Goal: Task Accomplishment & Management: Use online tool/utility

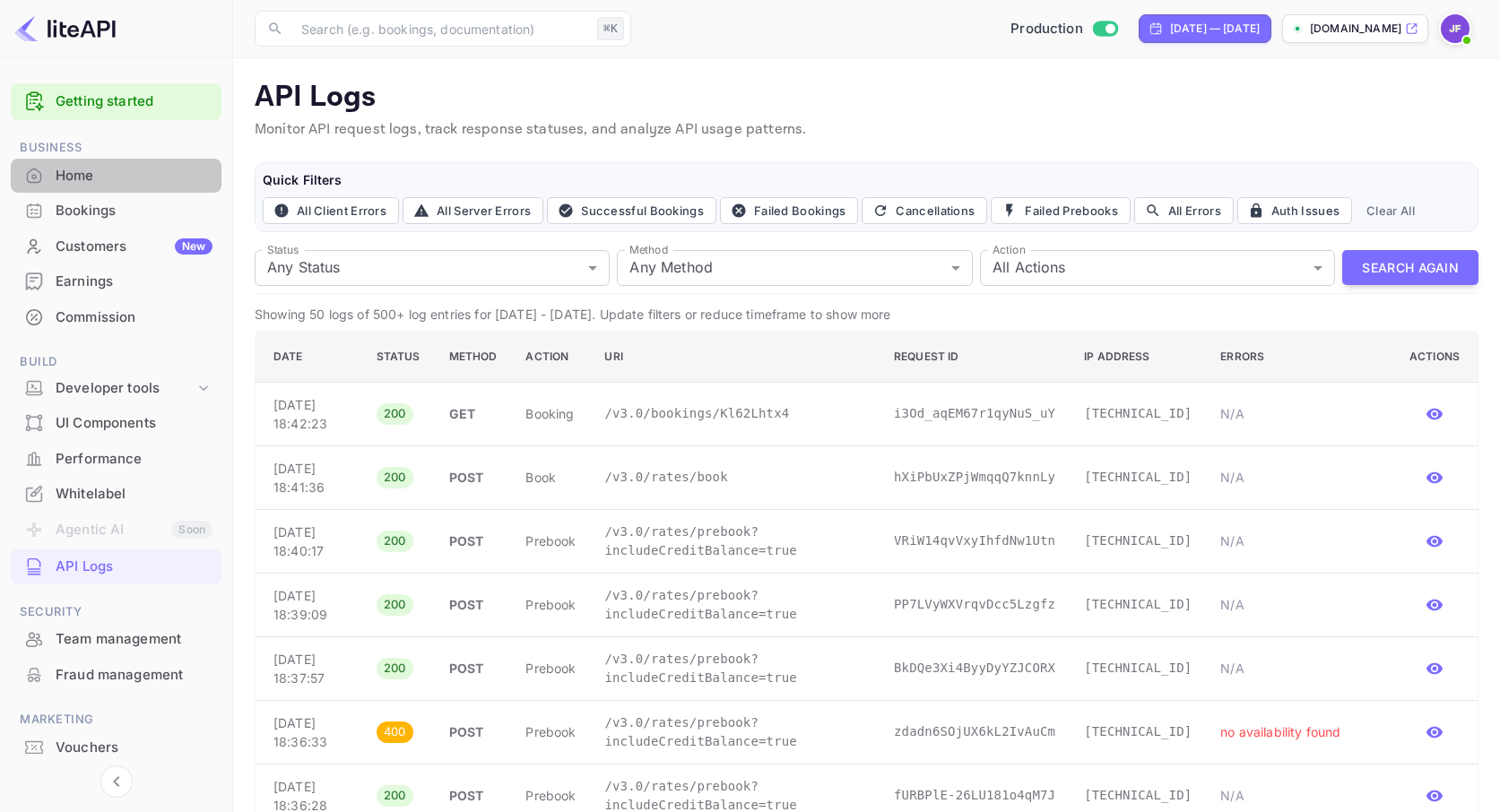
click at [69, 172] on div "Home" at bounding box center [134, 176] width 157 height 21
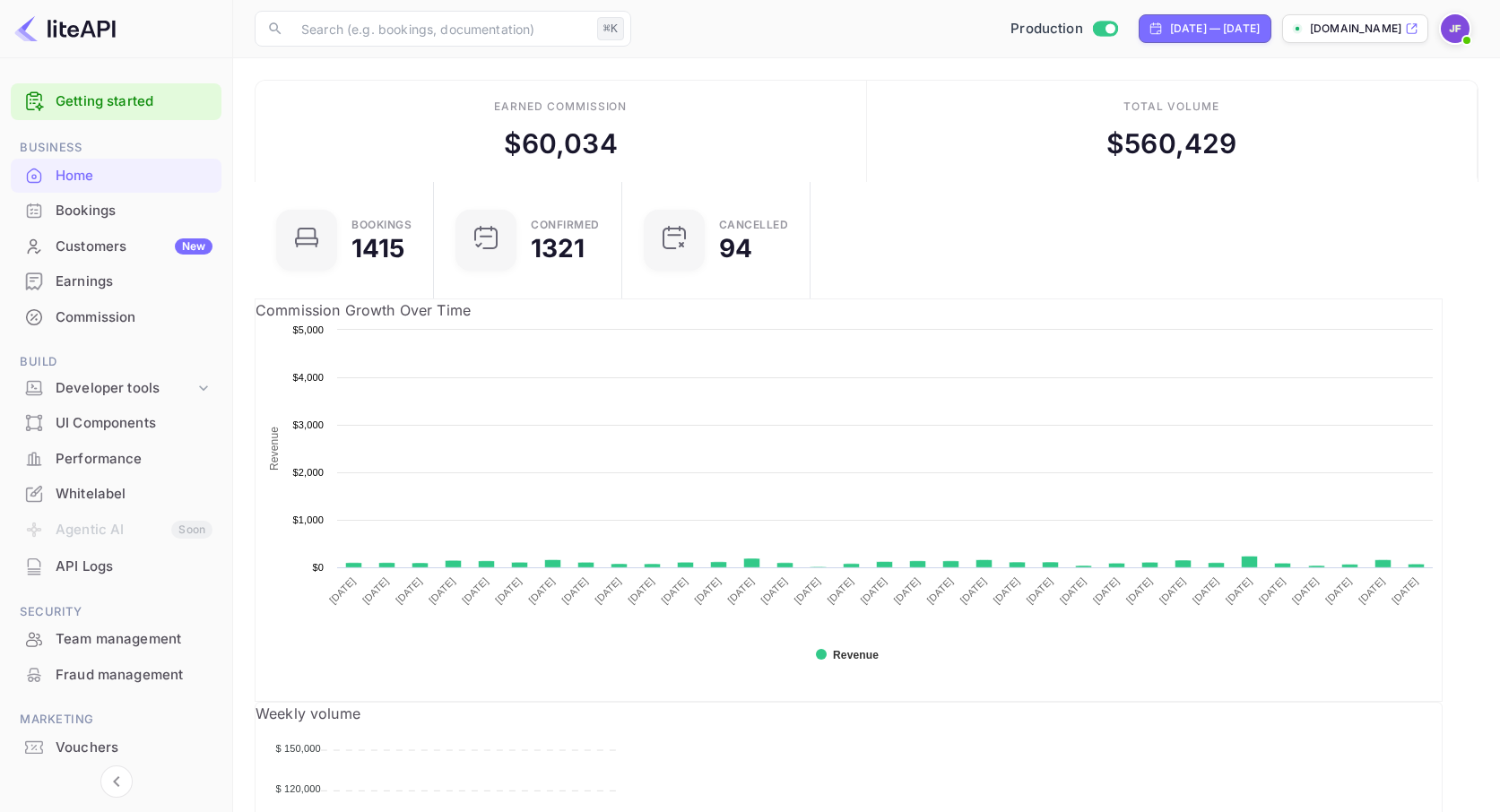
scroll to position [1, 0]
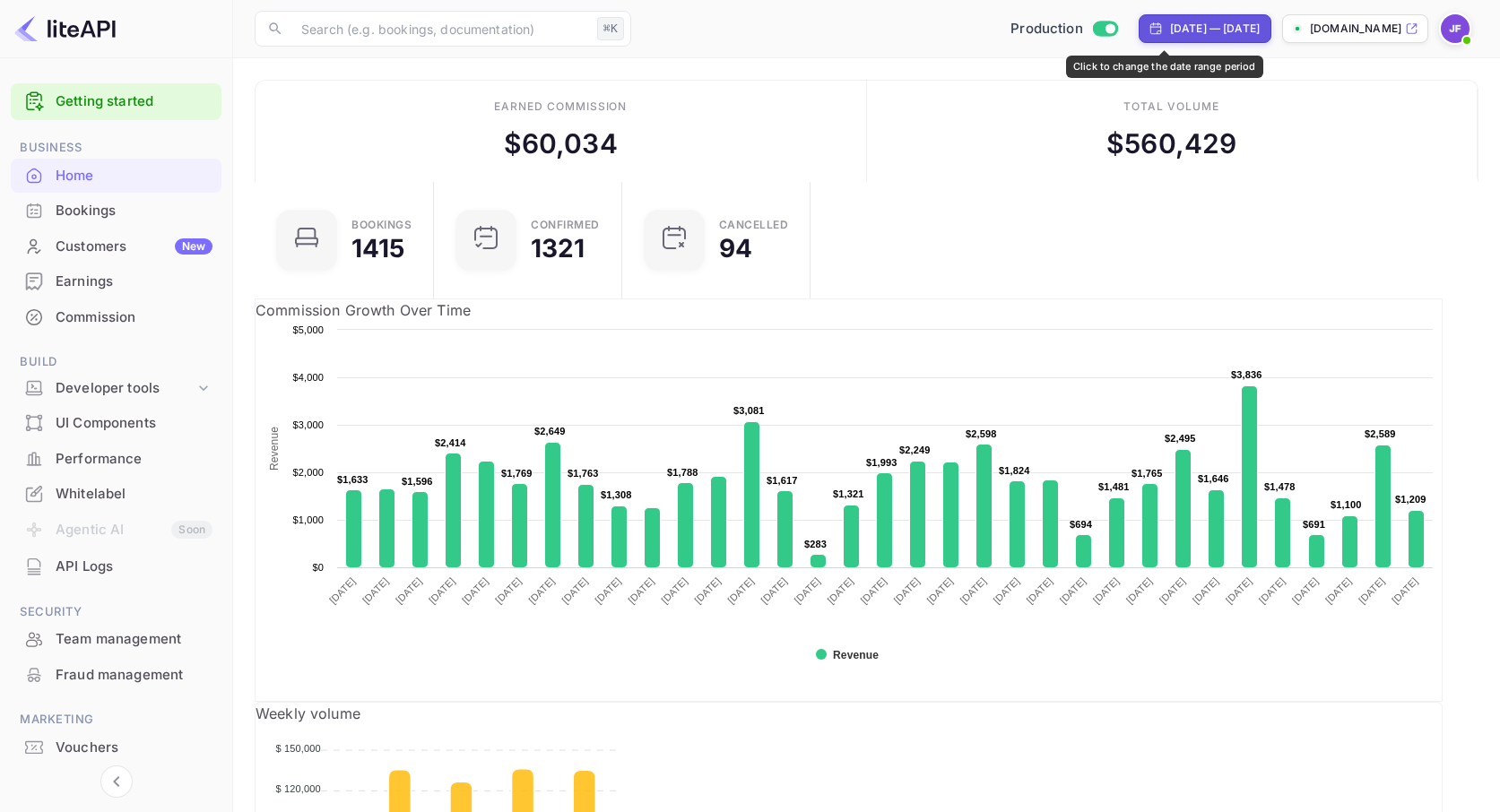
click at [1170, 37] on div "Jul 16, 2025 — Aug 17, 2025" at bounding box center [1215, 29] width 90 height 16
select select "6"
select select "2025"
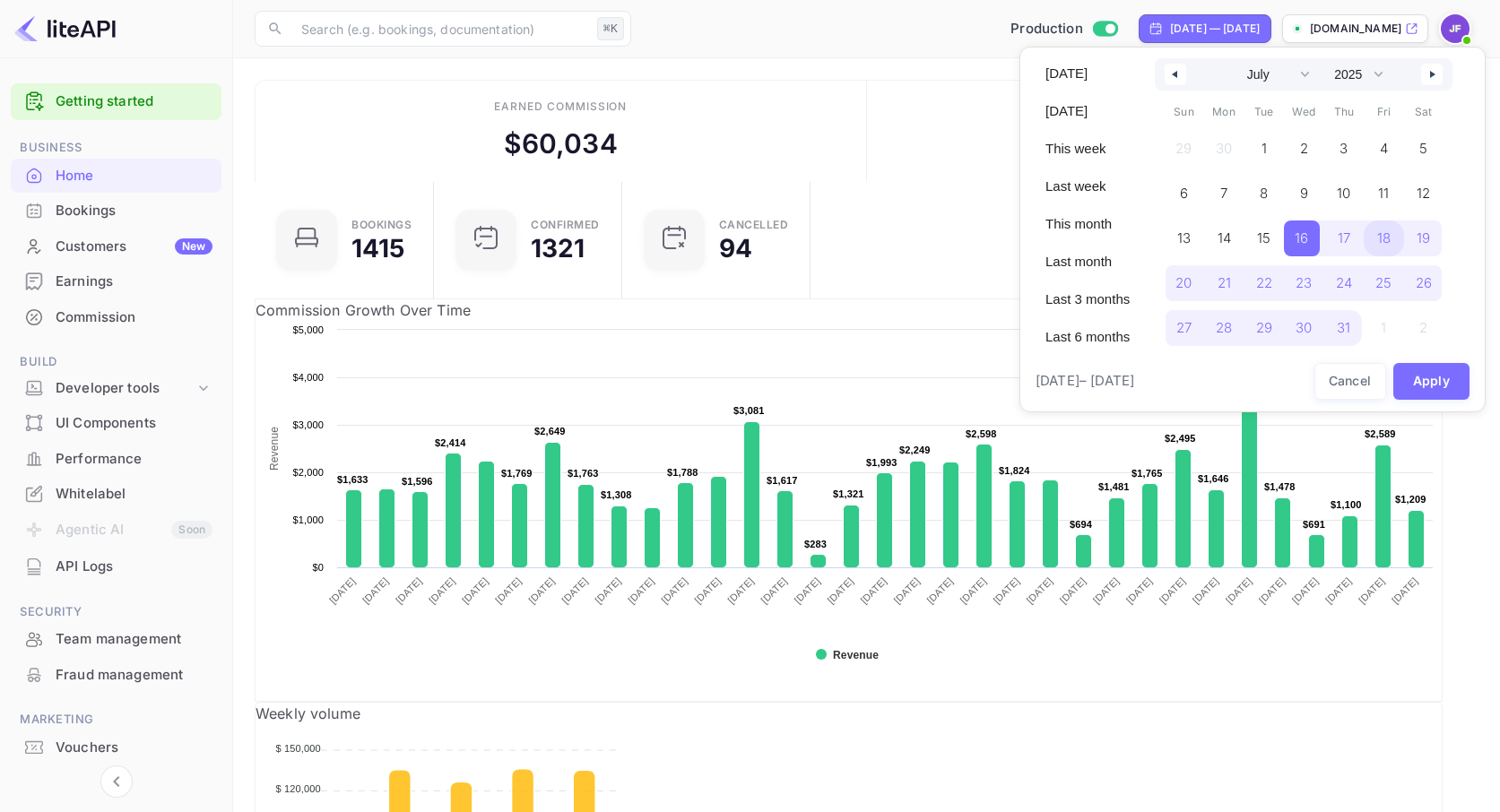
click at [1390, 244] on span "18" at bounding box center [1383, 238] width 13 height 32
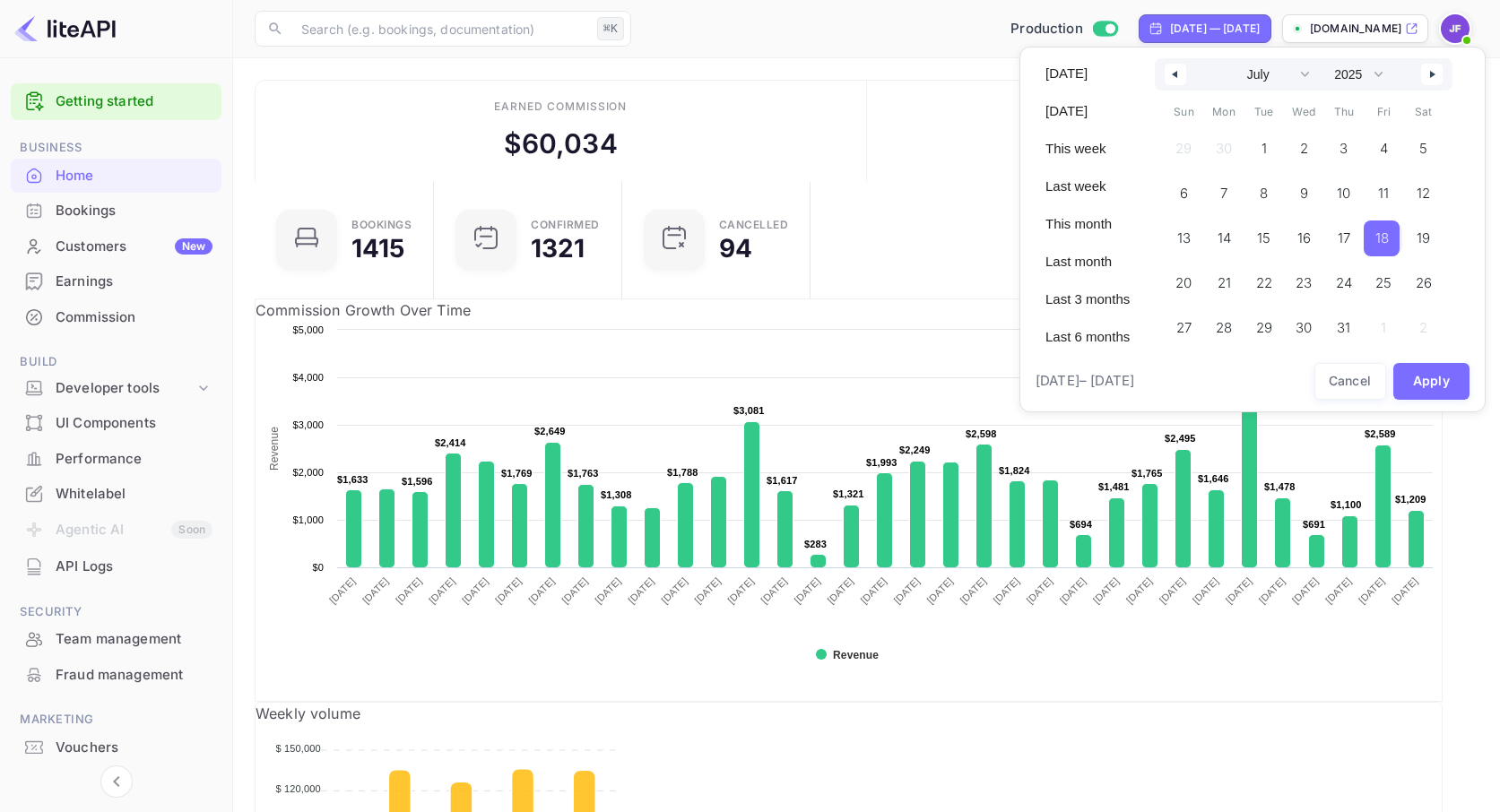
drag, startPoint x: 1438, startPoint y: 74, endPoint x: 1442, endPoint y: 104, distance: 29.9
click at [1438, 74] on icon "button" at bounding box center [1434, 74] width 9 height 7
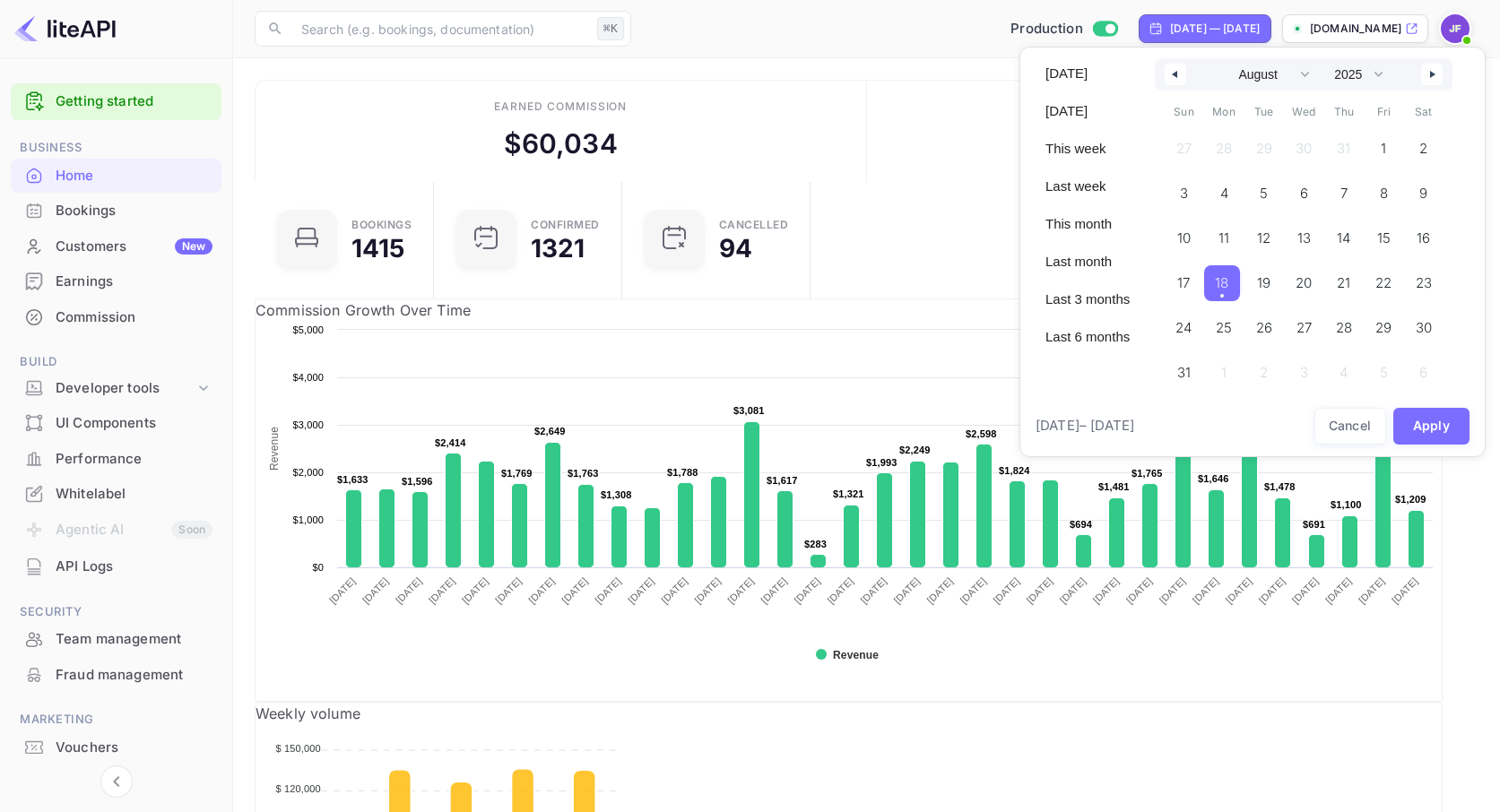
drag, startPoint x: 1229, startPoint y: 292, endPoint x: 1268, endPoint y: 334, distance: 57.1
click at [1228, 292] on span "18" at bounding box center [1221, 283] width 13 height 32
select select "6"
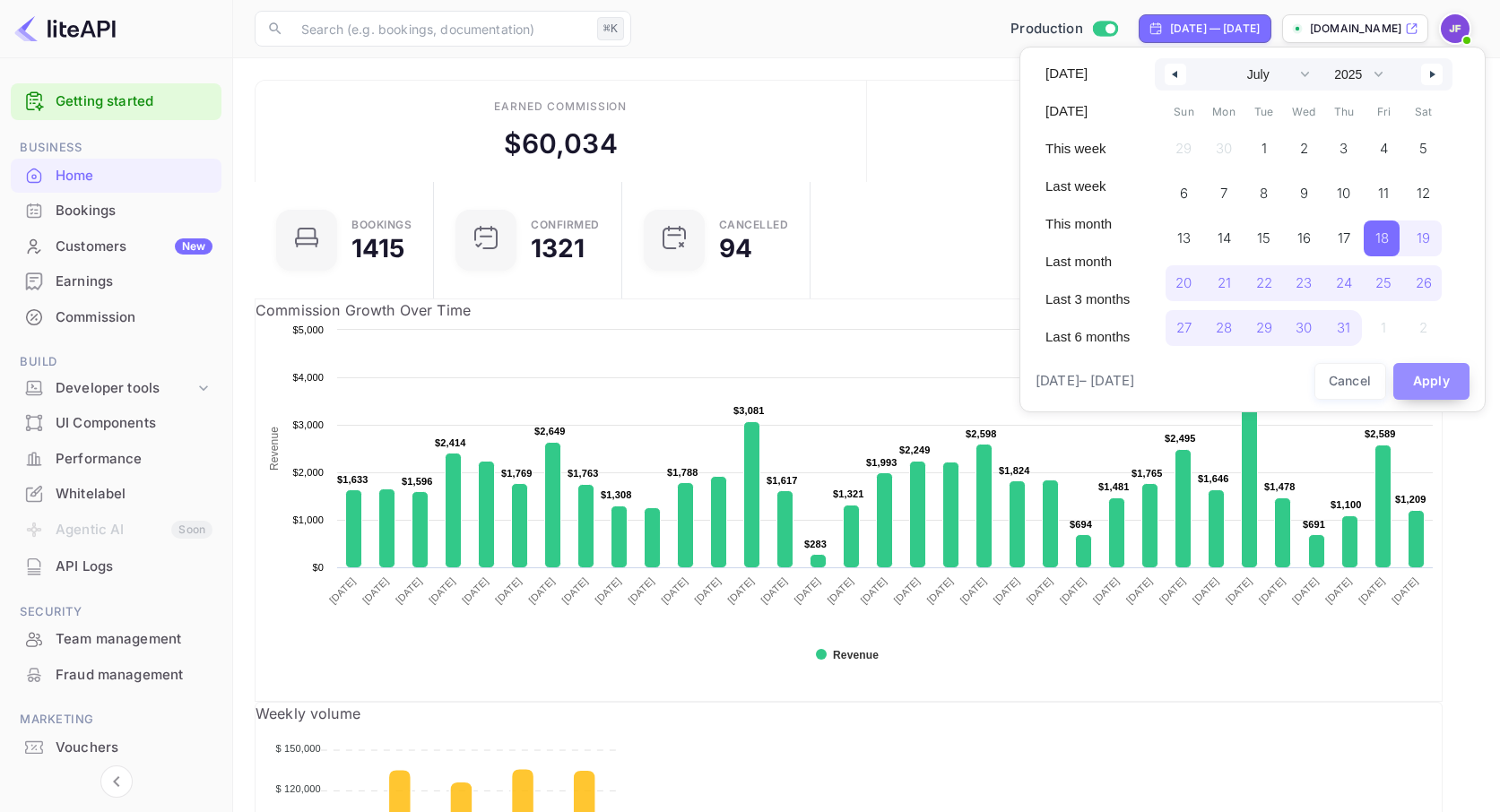
click at [1424, 382] on button "Apply" at bounding box center [1431, 381] width 77 height 37
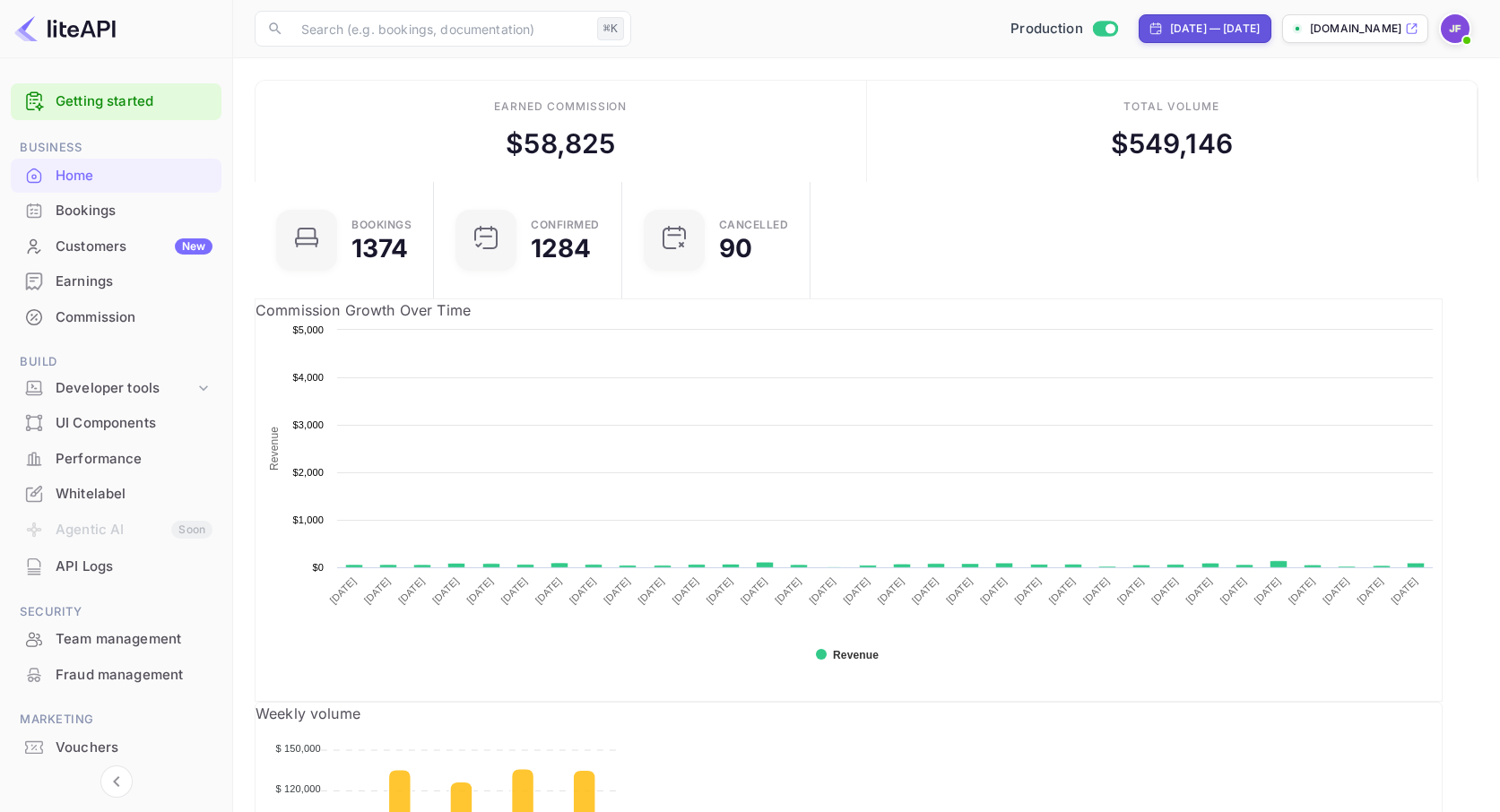
scroll to position [1, 0]
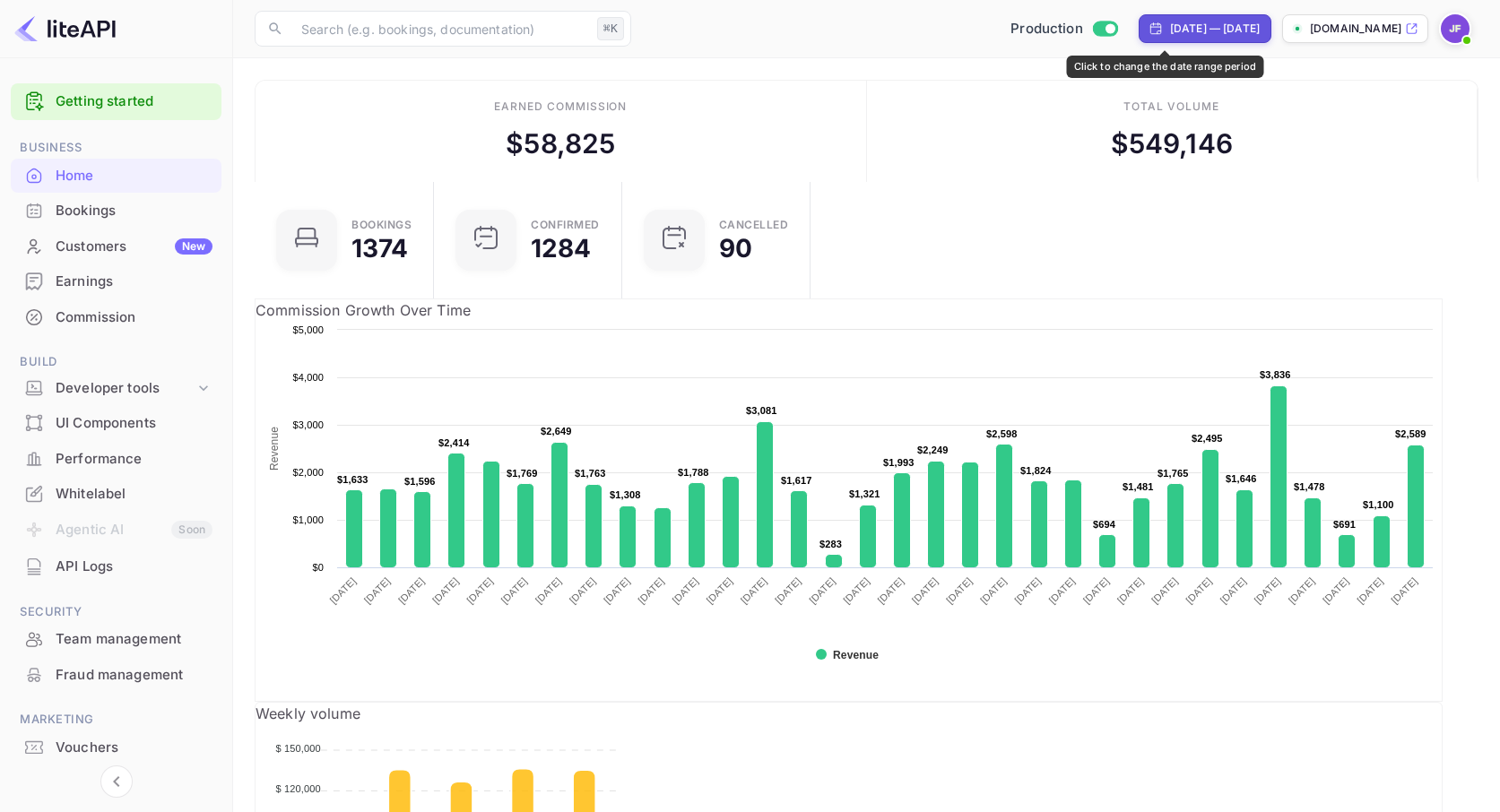
click at [1170, 31] on div "Jul 17, 2025 — Aug 17, 2025" at bounding box center [1215, 29] width 90 height 16
select select "6"
select select "2025"
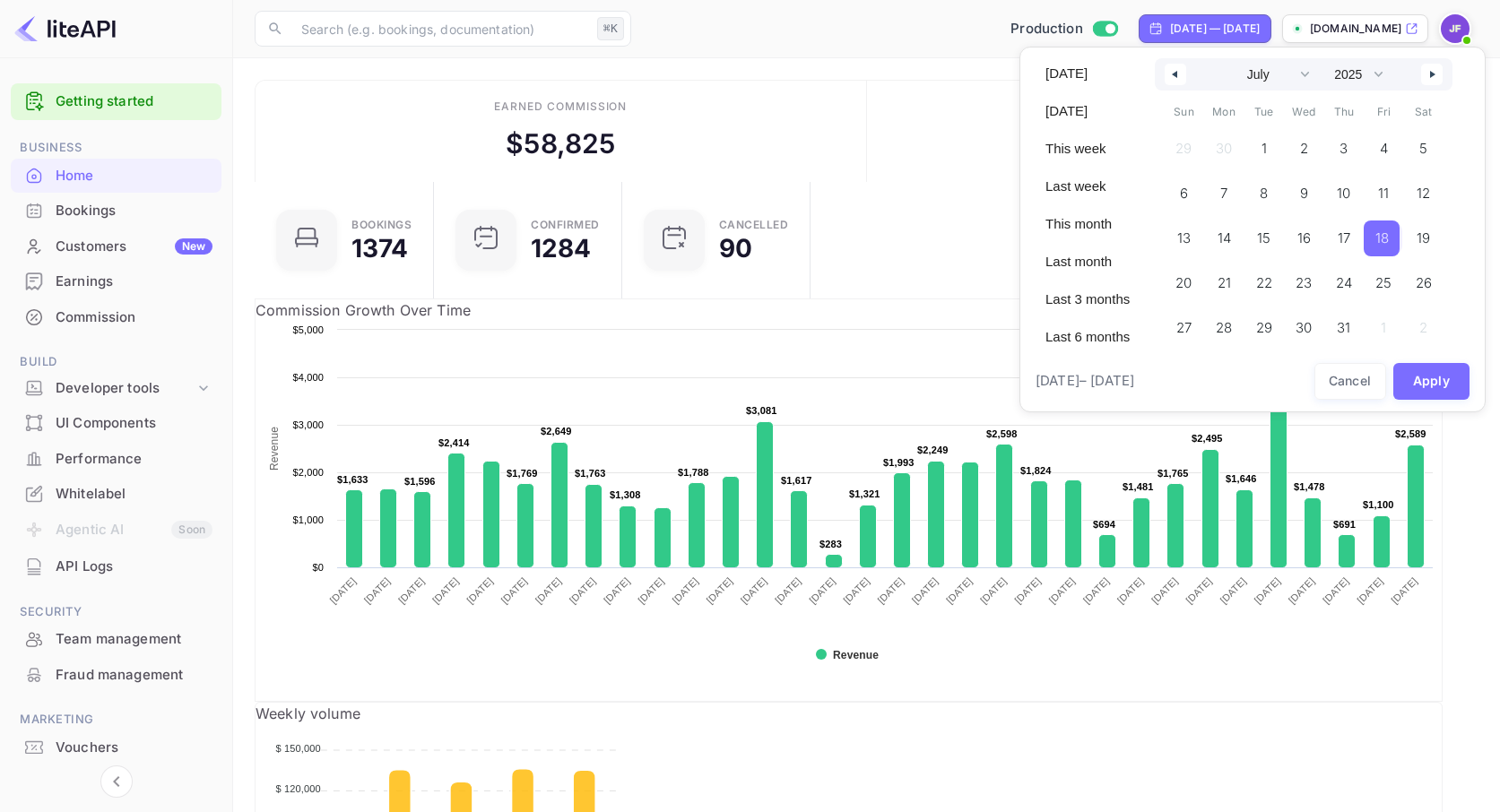
click at [1398, 237] on span "18" at bounding box center [1382, 239] width 36 height 36
click at [1433, 74] on button "button" at bounding box center [1432, 75] width 22 height 22
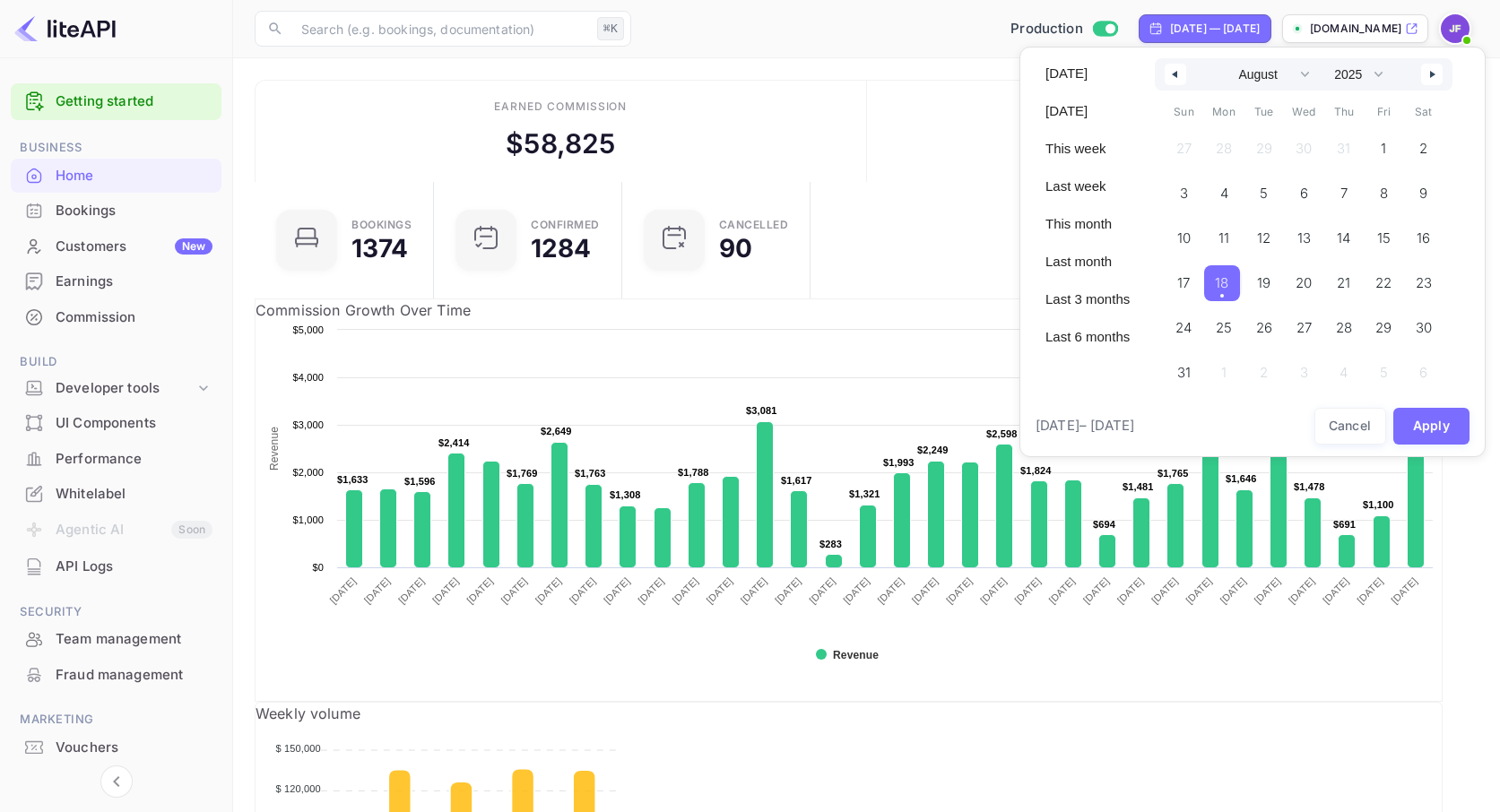
drag, startPoint x: 1231, startPoint y: 283, endPoint x: 1245, endPoint y: 294, distance: 17.9
click at [1228, 283] on span "18" at bounding box center [1221, 283] width 13 height 32
select select "6"
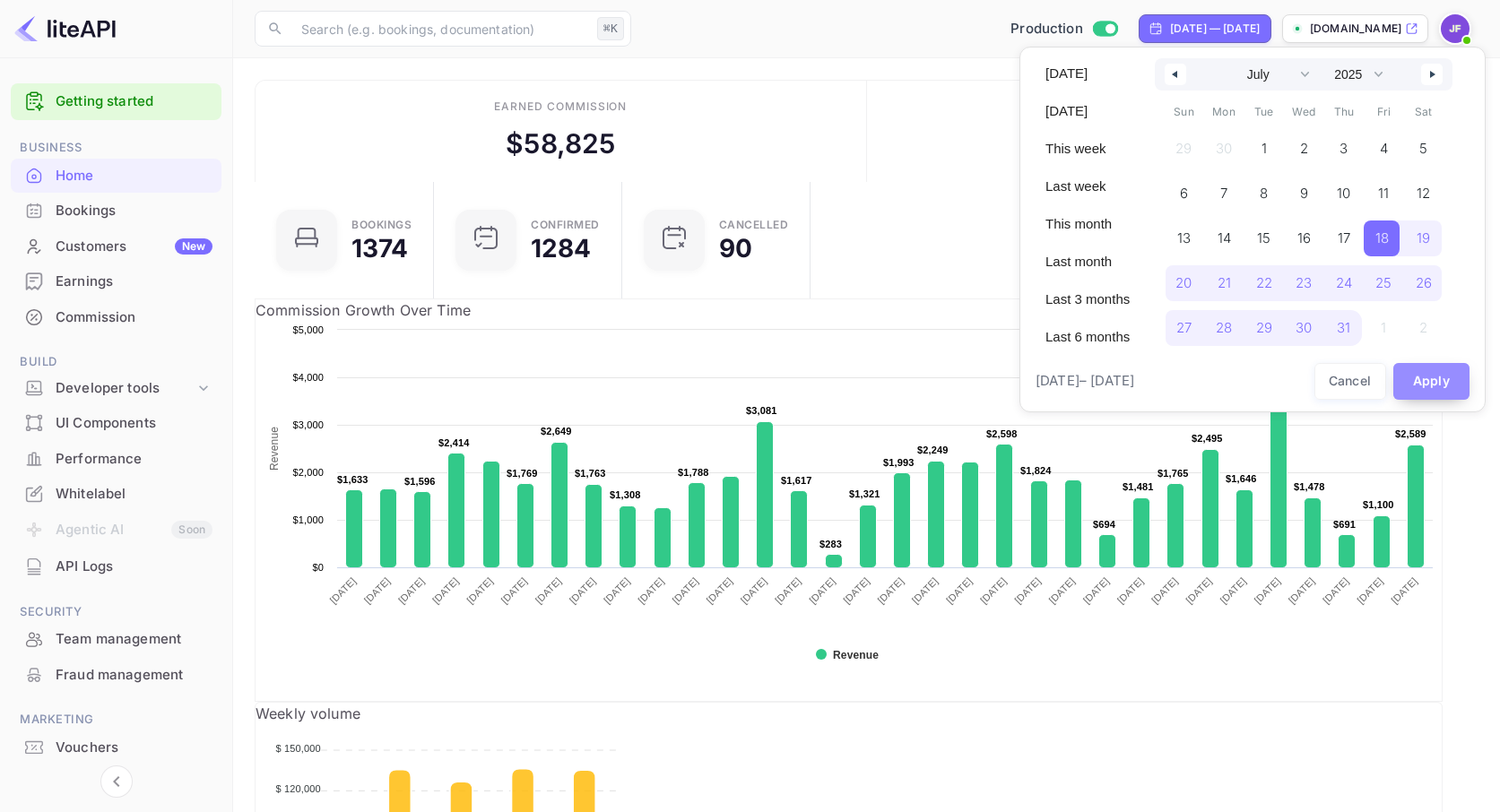
click at [1416, 383] on button "Apply" at bounding box center [1431, 381] width 77 height 37
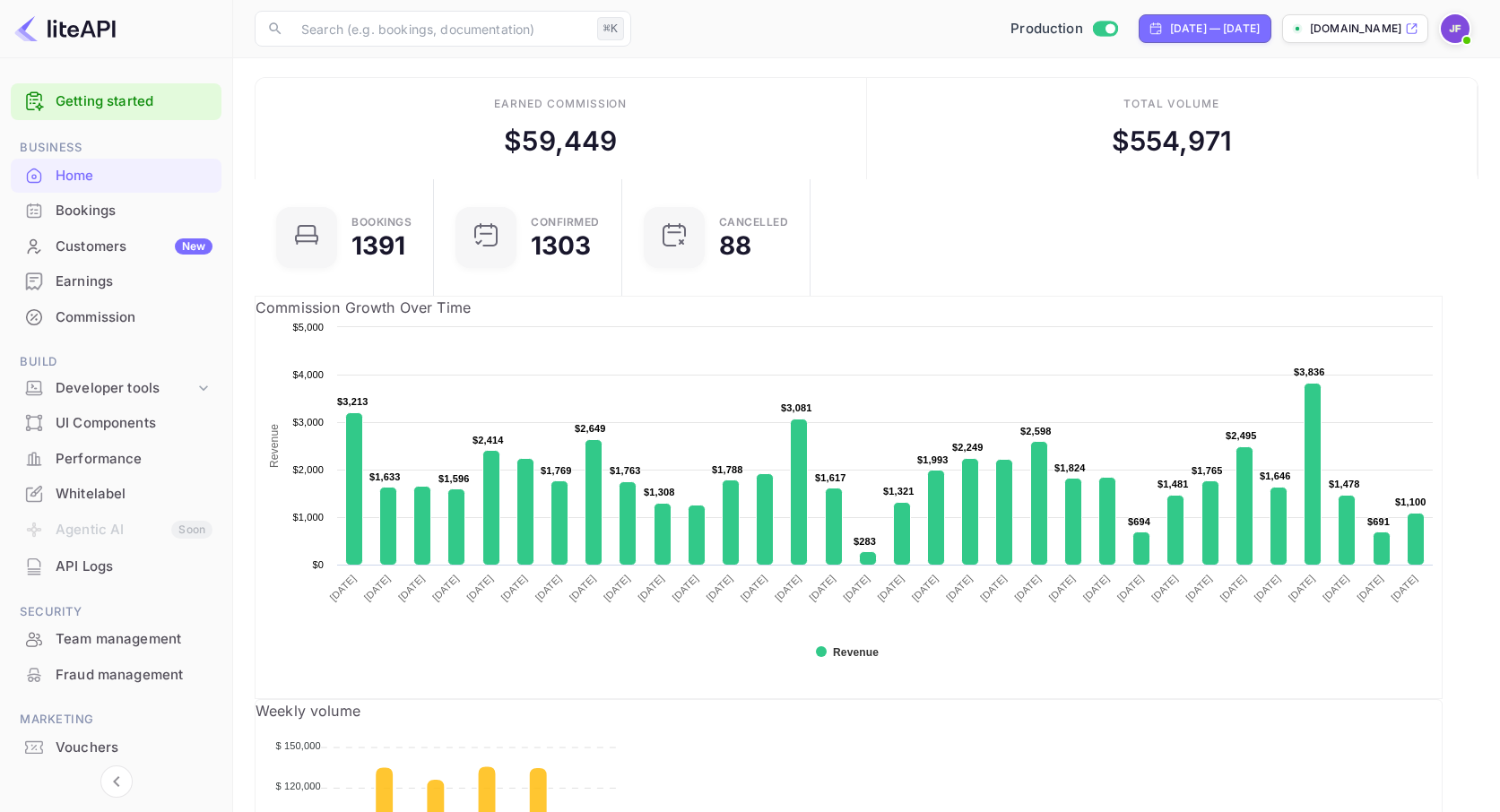
scroll to position [0, 0]
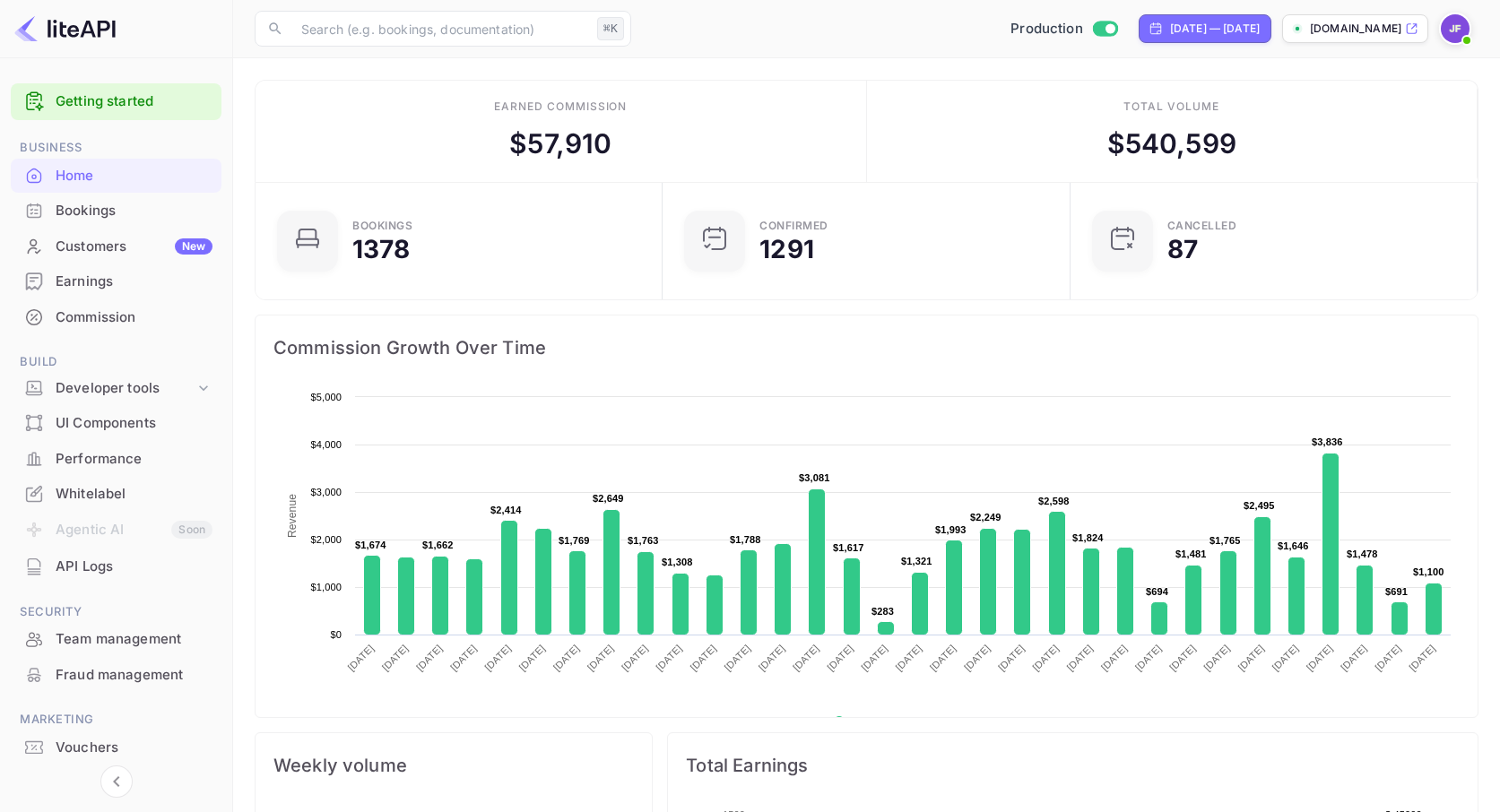
scroll to position [291, 396]
click at [136, 394] on div "Developer tools" at bounding box center [125, 388] width 139 height 21
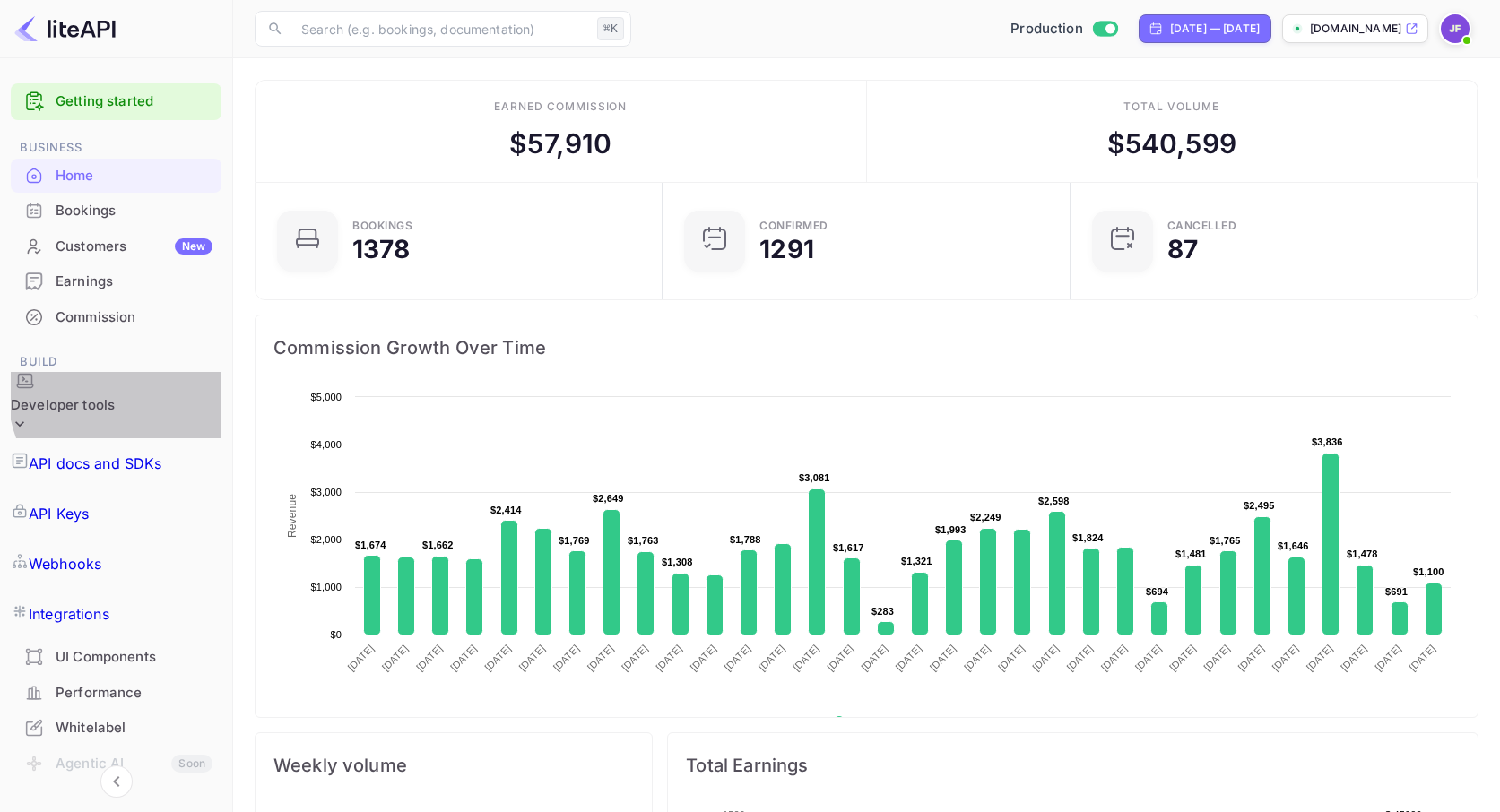
click at [115, 395] on div "Developer tools" at bounding box center [63, 405] width 104 height 21
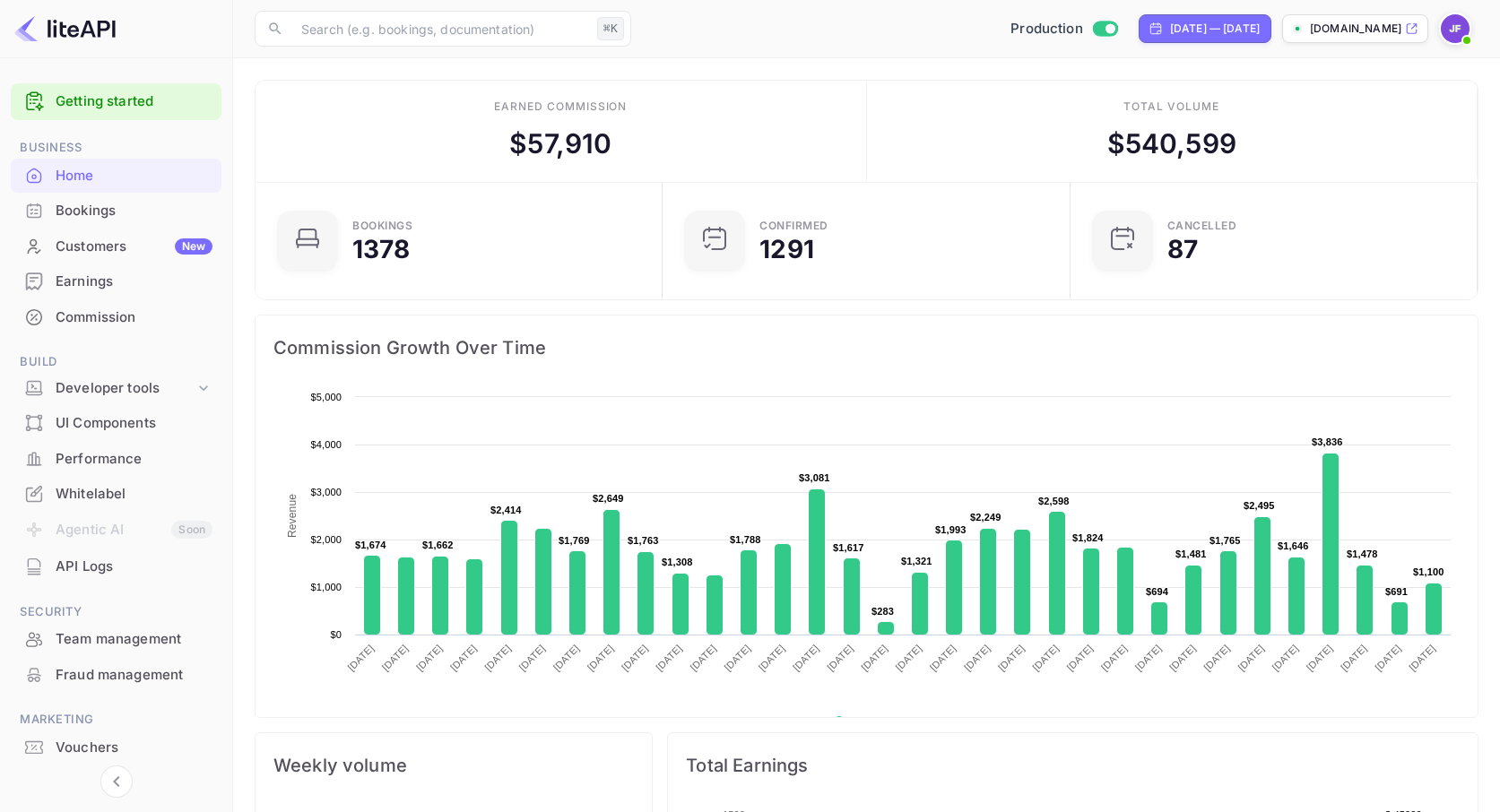
scroll to position [52, 0]
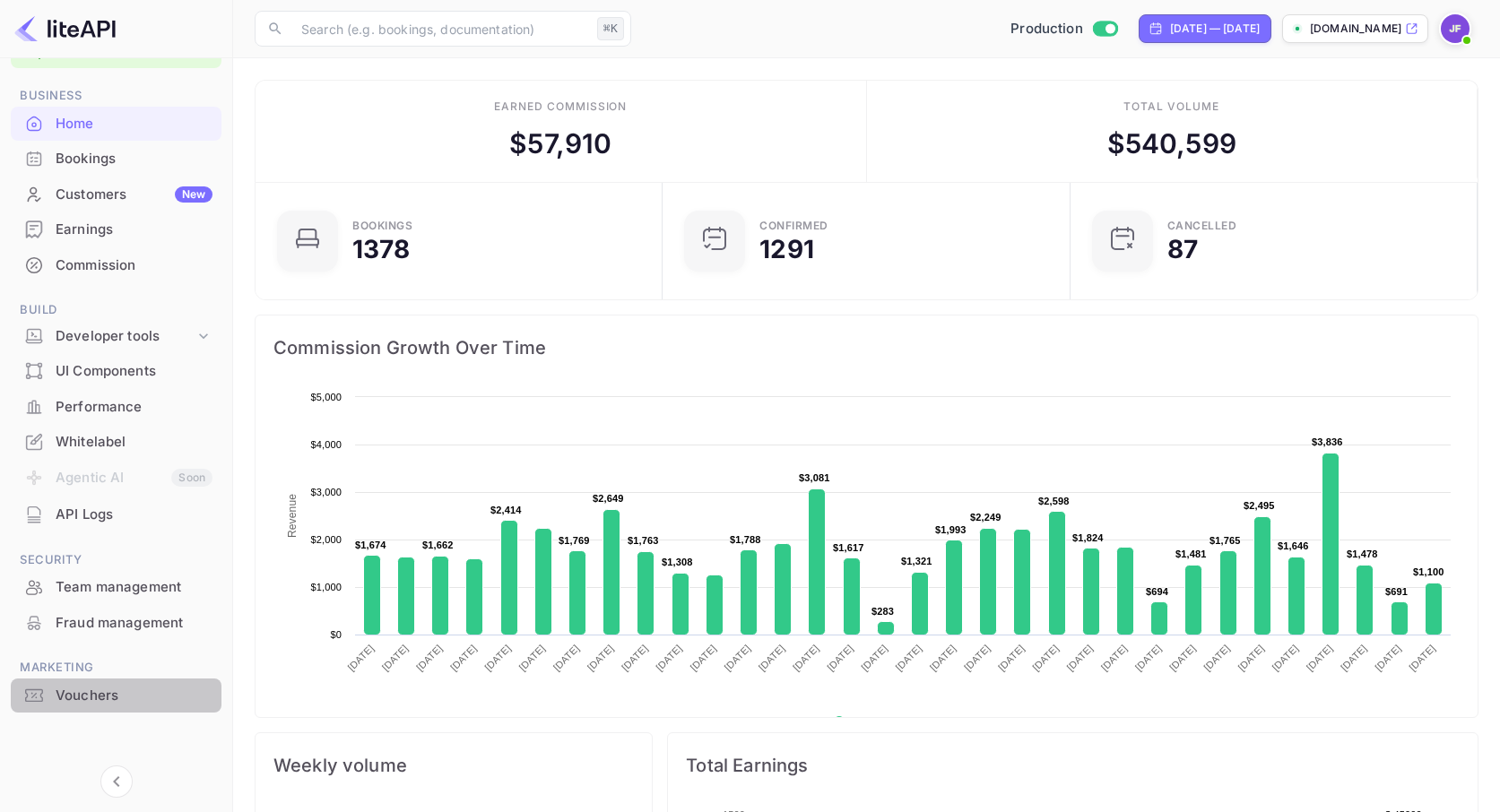
click at [97, 692] on div "Vouchers" at bounding box center [134, 696] width 157 height 21
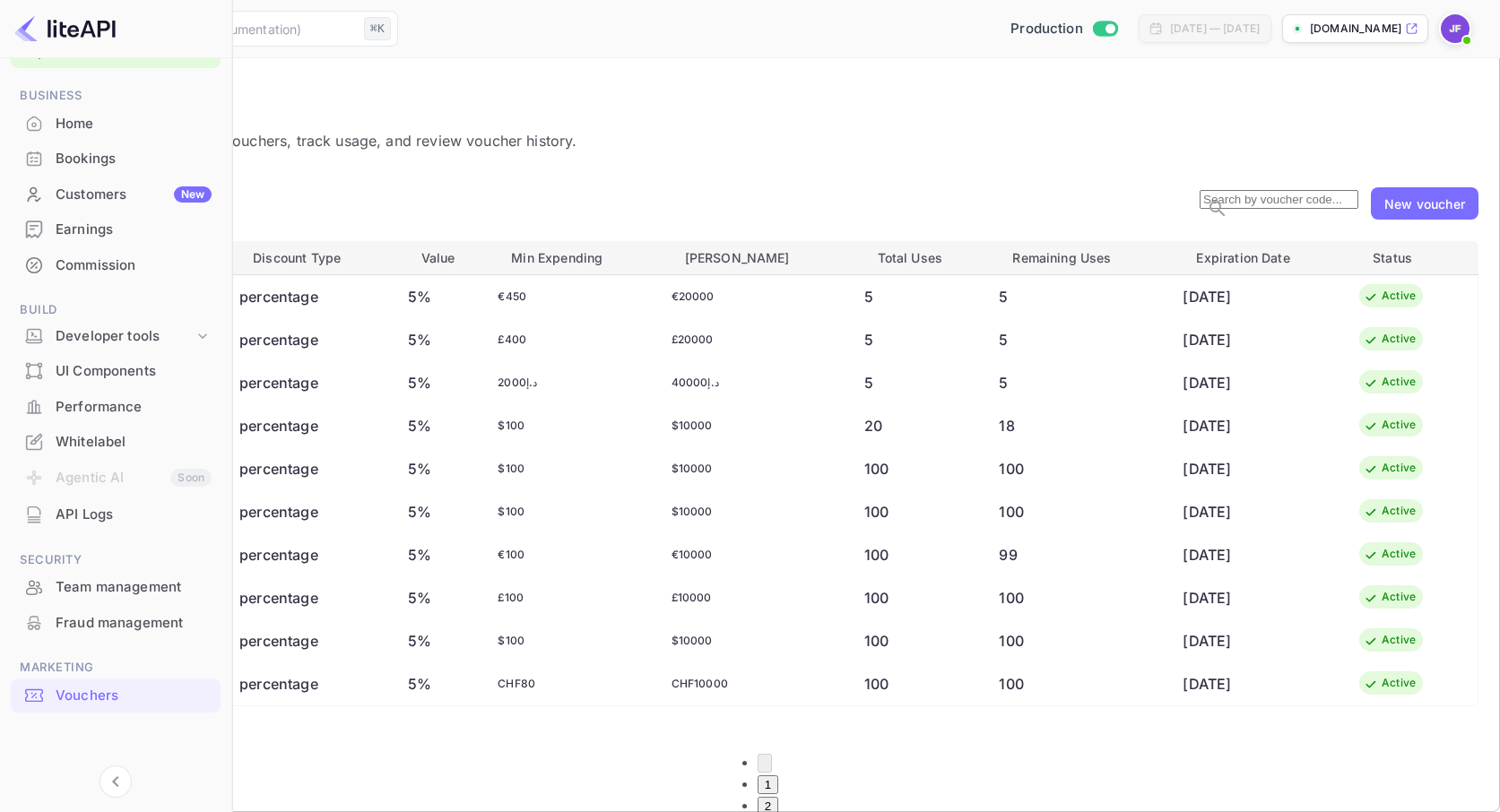
click at [778, 797] on button "2" at bounding box center [768, 806] width 21 height 19
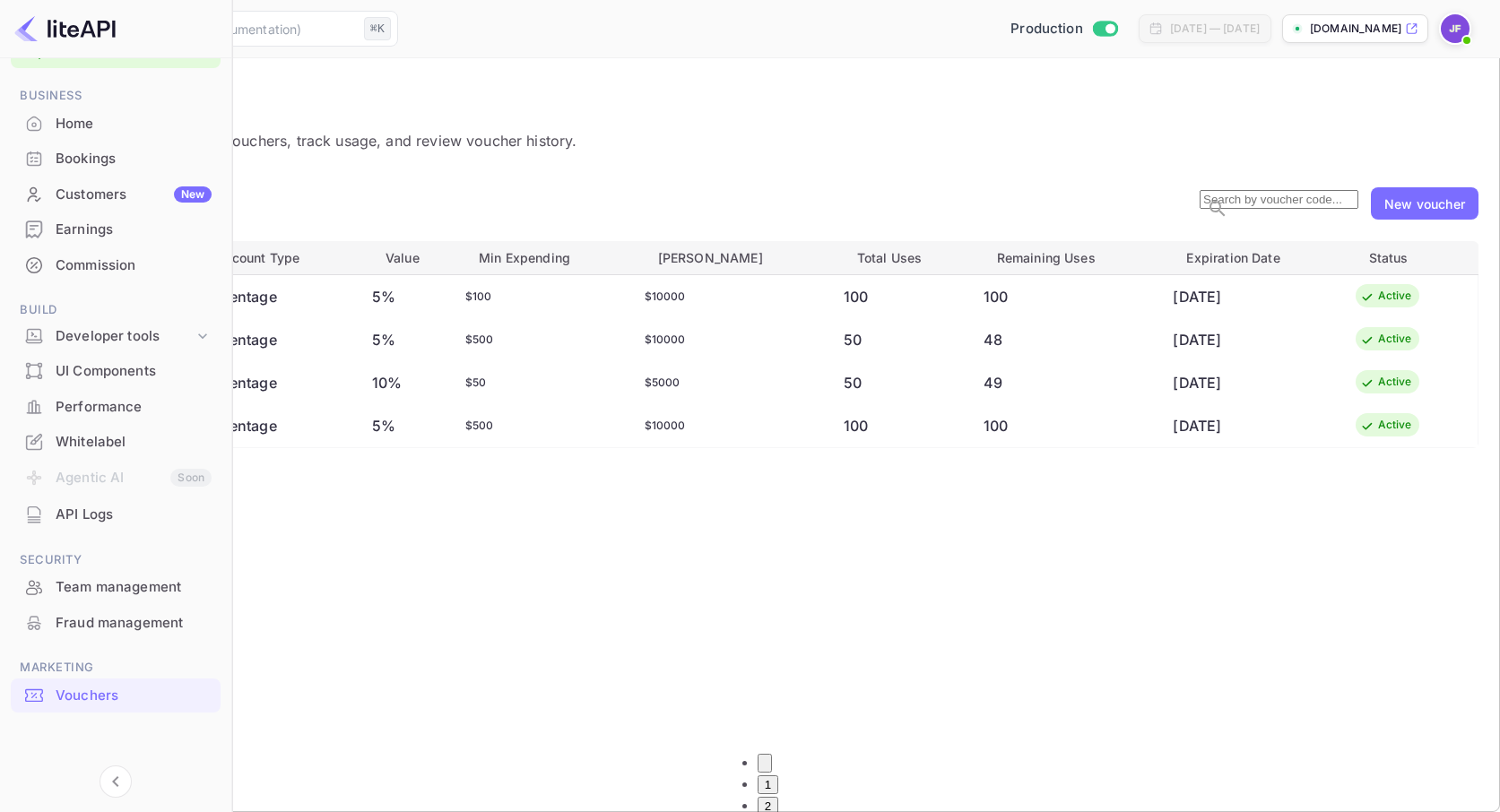
click at [778, 787] on button "1" at bounding box center [768, 784] width 21 height 19
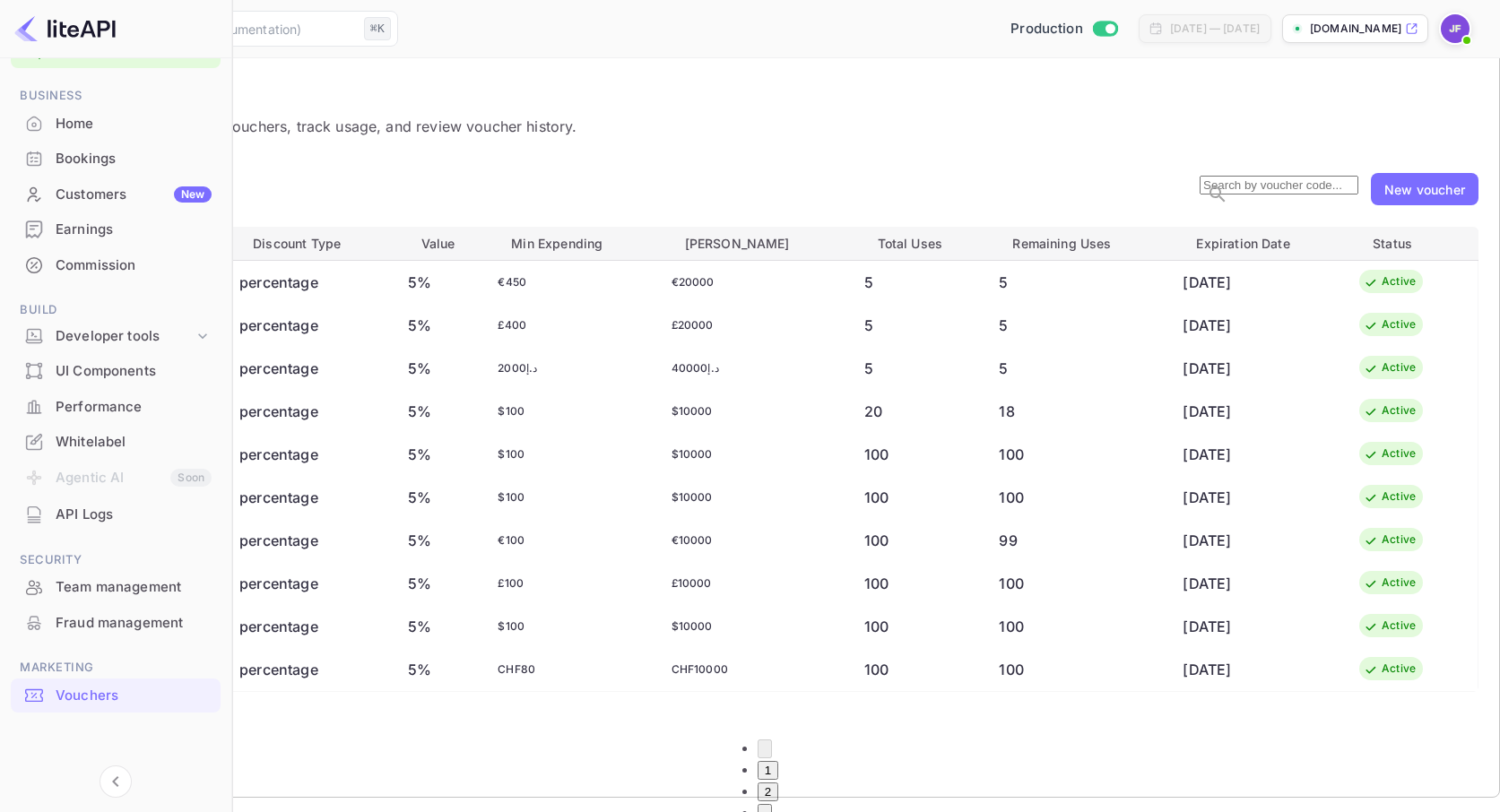
scroll to position [15, 0]
click at [778, 782] on button "2" at bounding box center [768, 791] width 21 height 19
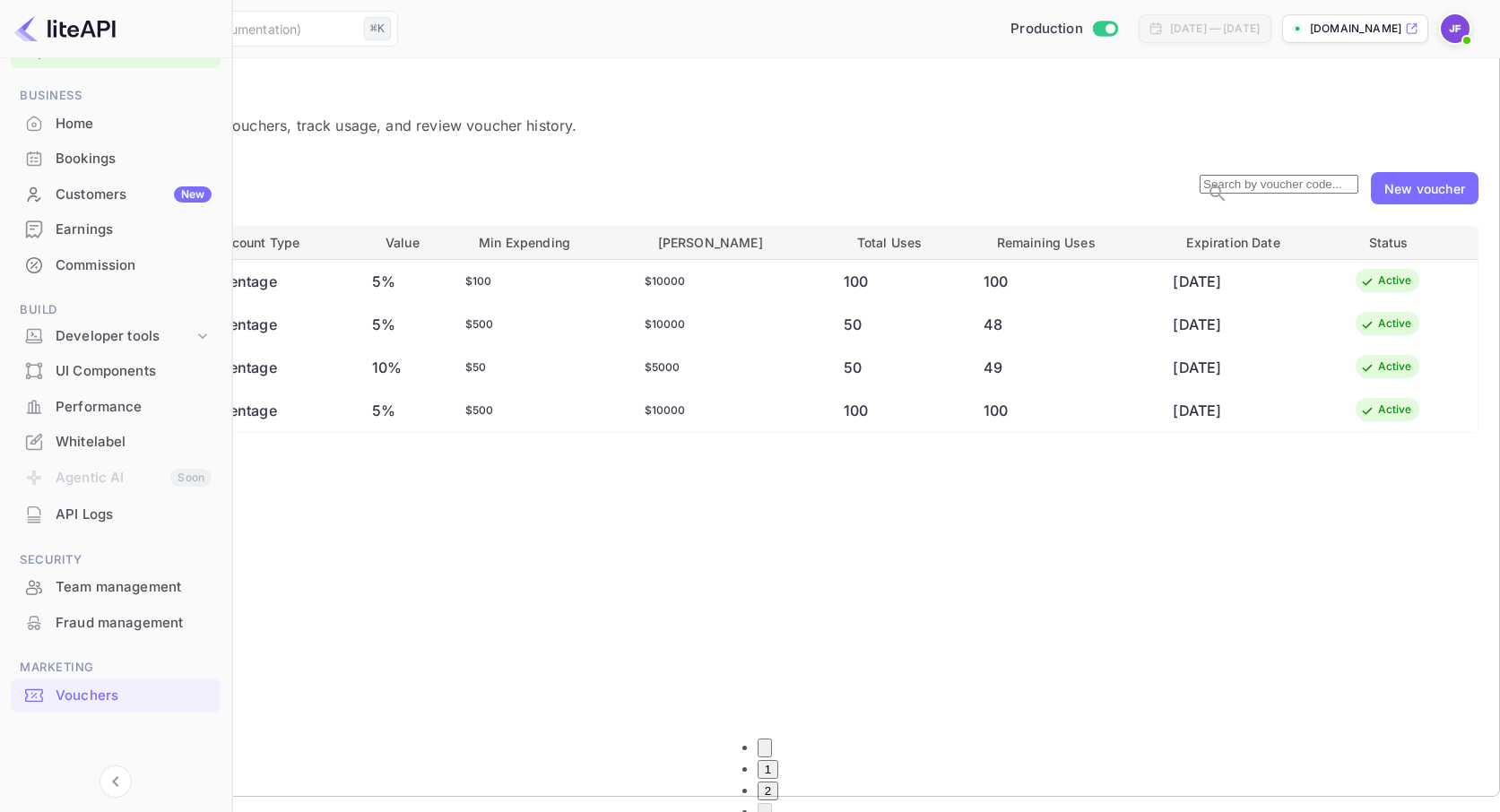
click at [778, 766] on button "1" at bounding box center [768, 769] width 21 height 19
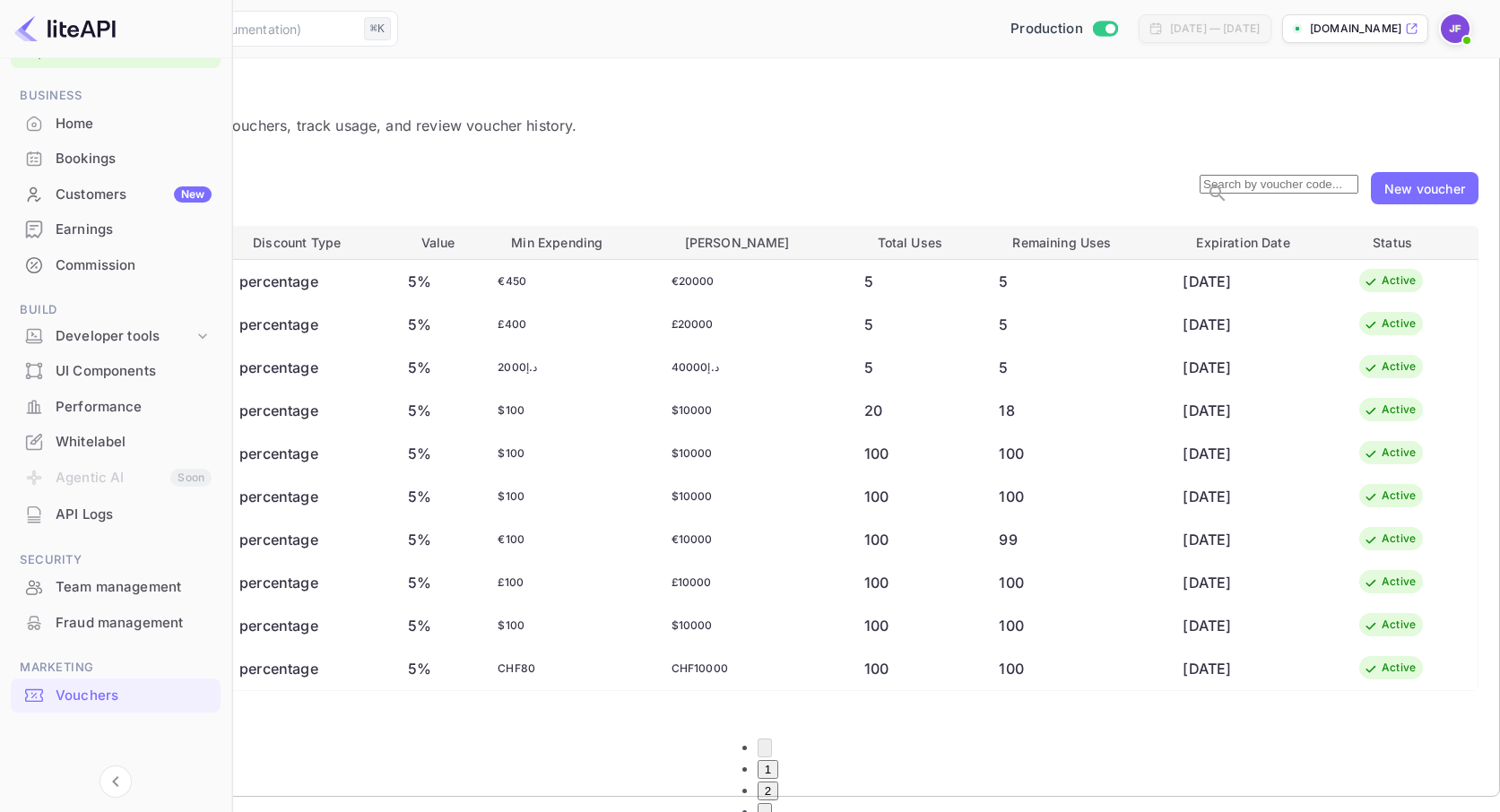
click at [778, 782] on button "2" at bounding box center [768, 791] width 21 height 19
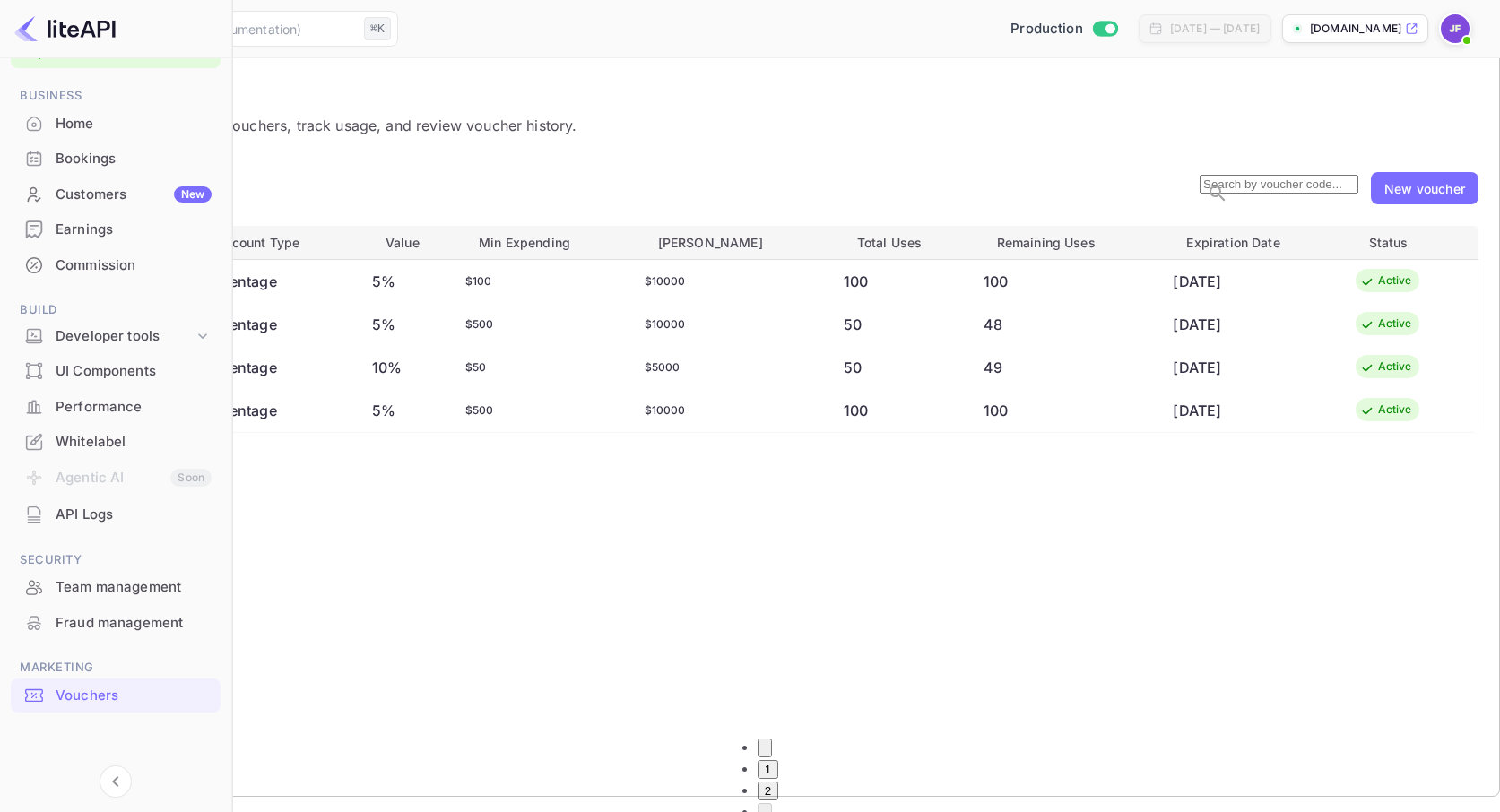
click at [1411, 198] on div "New voucher" at bounding box center [1424, 188] width 81 height 19
type input "SAVE5"
drag, startPoint x: 606, startPoint y: 299, endPoint x: 509, endPoint y: 305, distance: 97.0
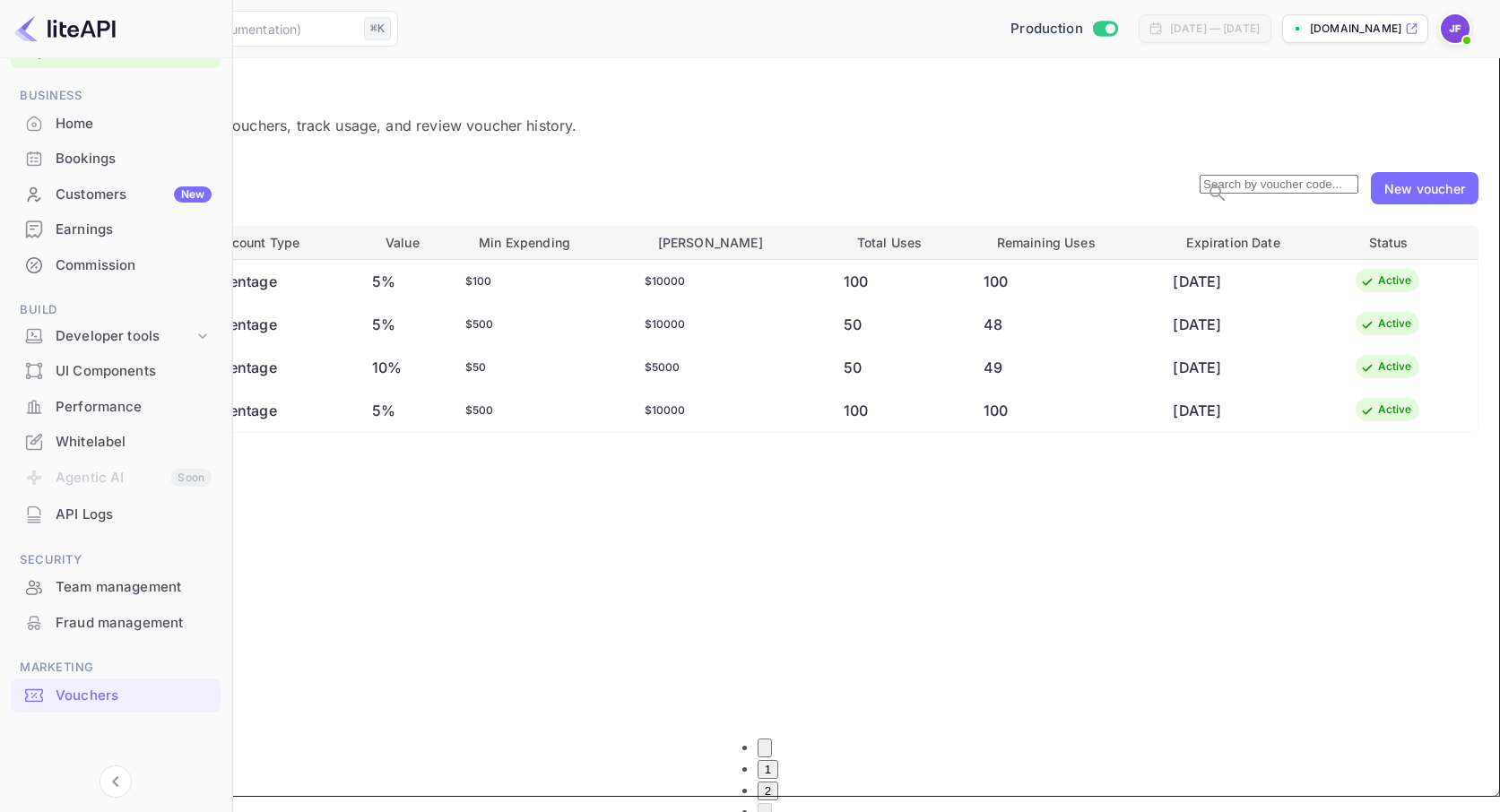
type input "100"
drag, startPoint x: 621, startPoint y: 454, endPoint x: 559, endPoint y: 454, distance: 61.9
type input "500"
drag, startPoint x: 777, startPoint y: 459, endPoint x: 758, endPoint y: 456, distance: 19.0
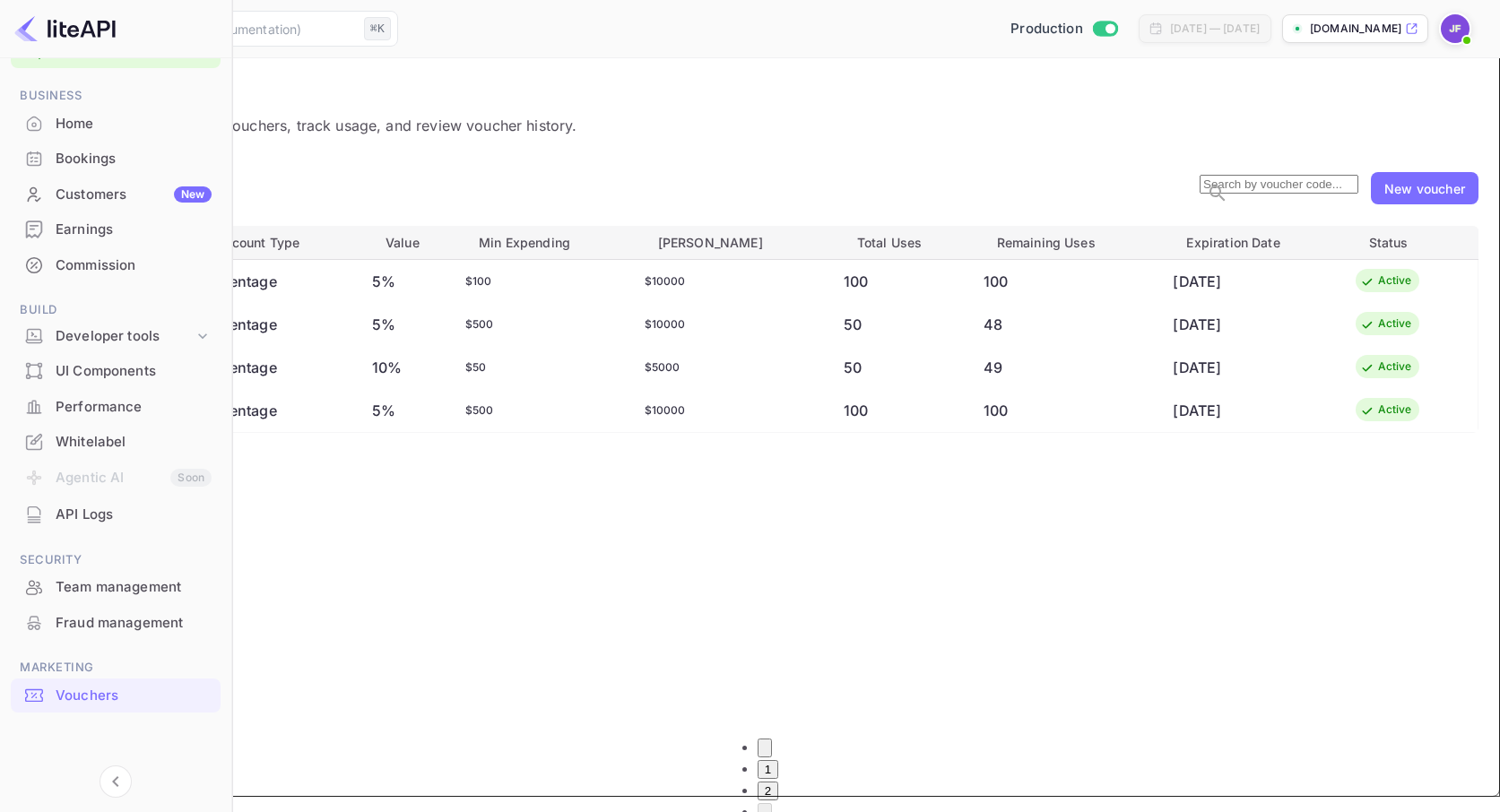
type input "10000"
drag, startPoint x: 862, startPoint y: 671, endPoint x: 869, endPoint y: 696, distance: 25.2
click at [778, 768] on button "1" at bounding box center [768, 769] width 21 height 19
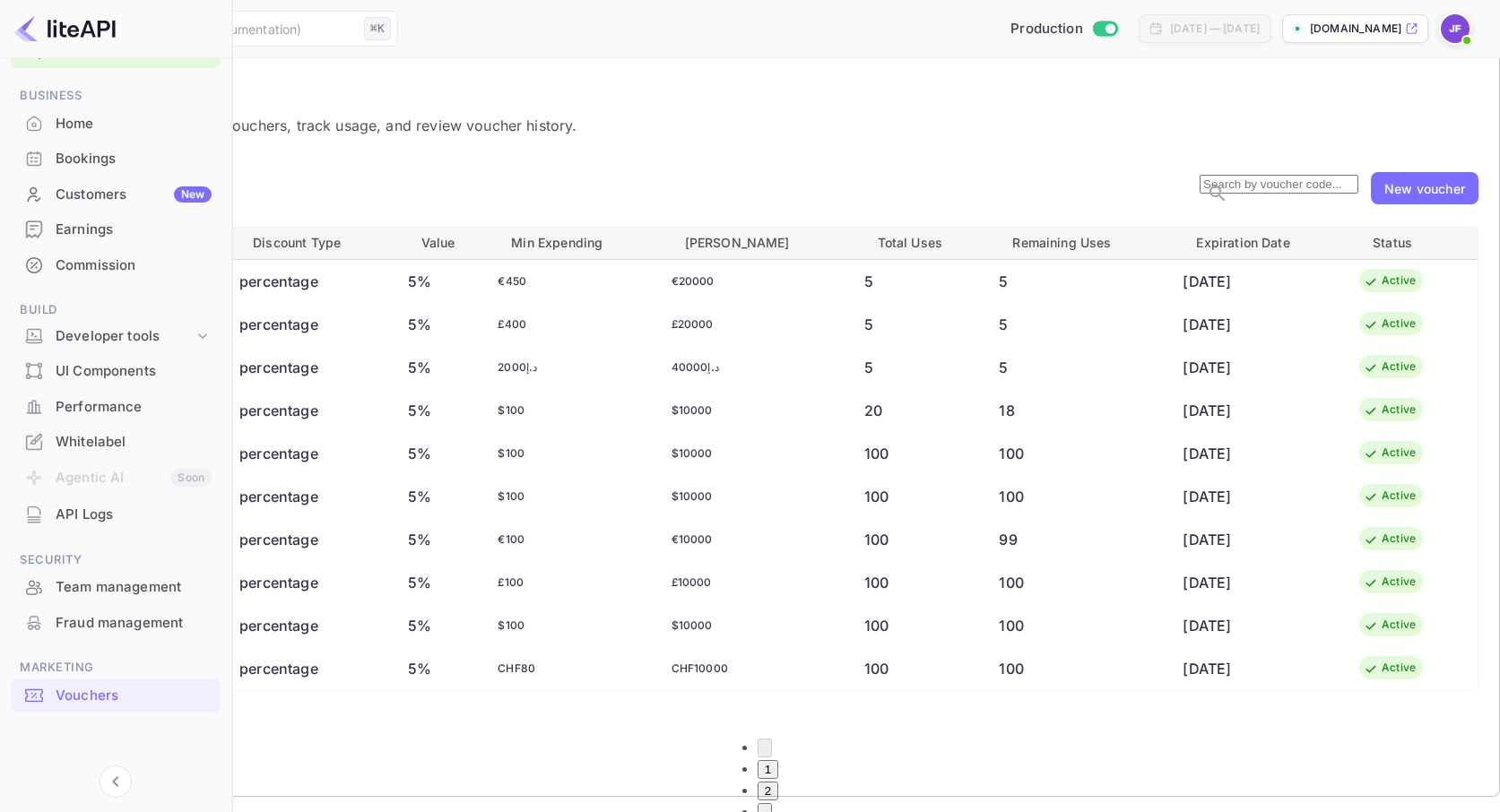
click at [778, 782] on button "2" at bounding box center [768, 791] width 21 height 19
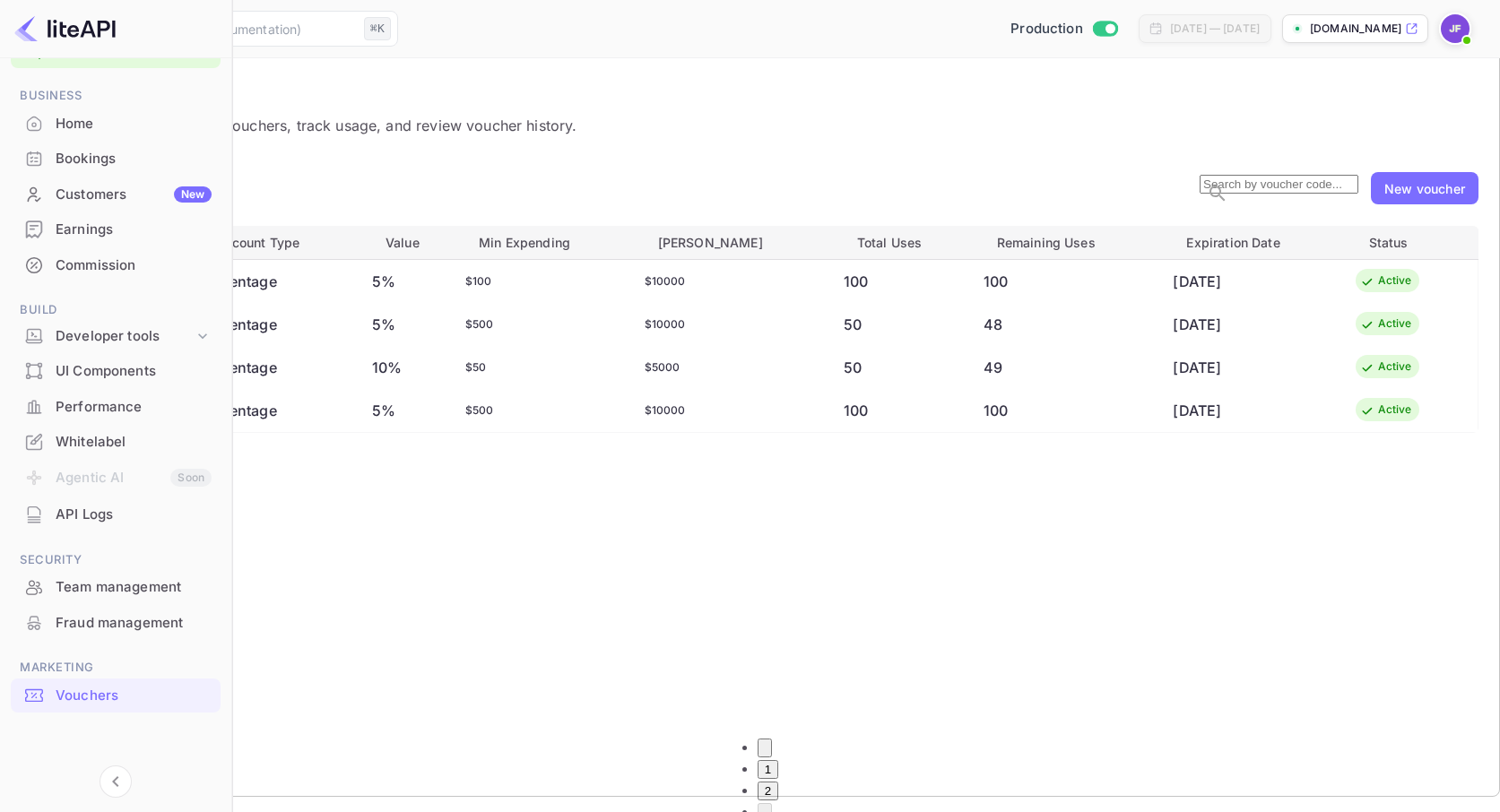
click at [1424, 198] on div "New voucher" at bounding box center [1424, 188] width 81 height 19
type input "SAVE5"
drag, startPoint x: 584, startPoint y: 313, endPoint x: 524, endPoint y: 305, distance: 61.5
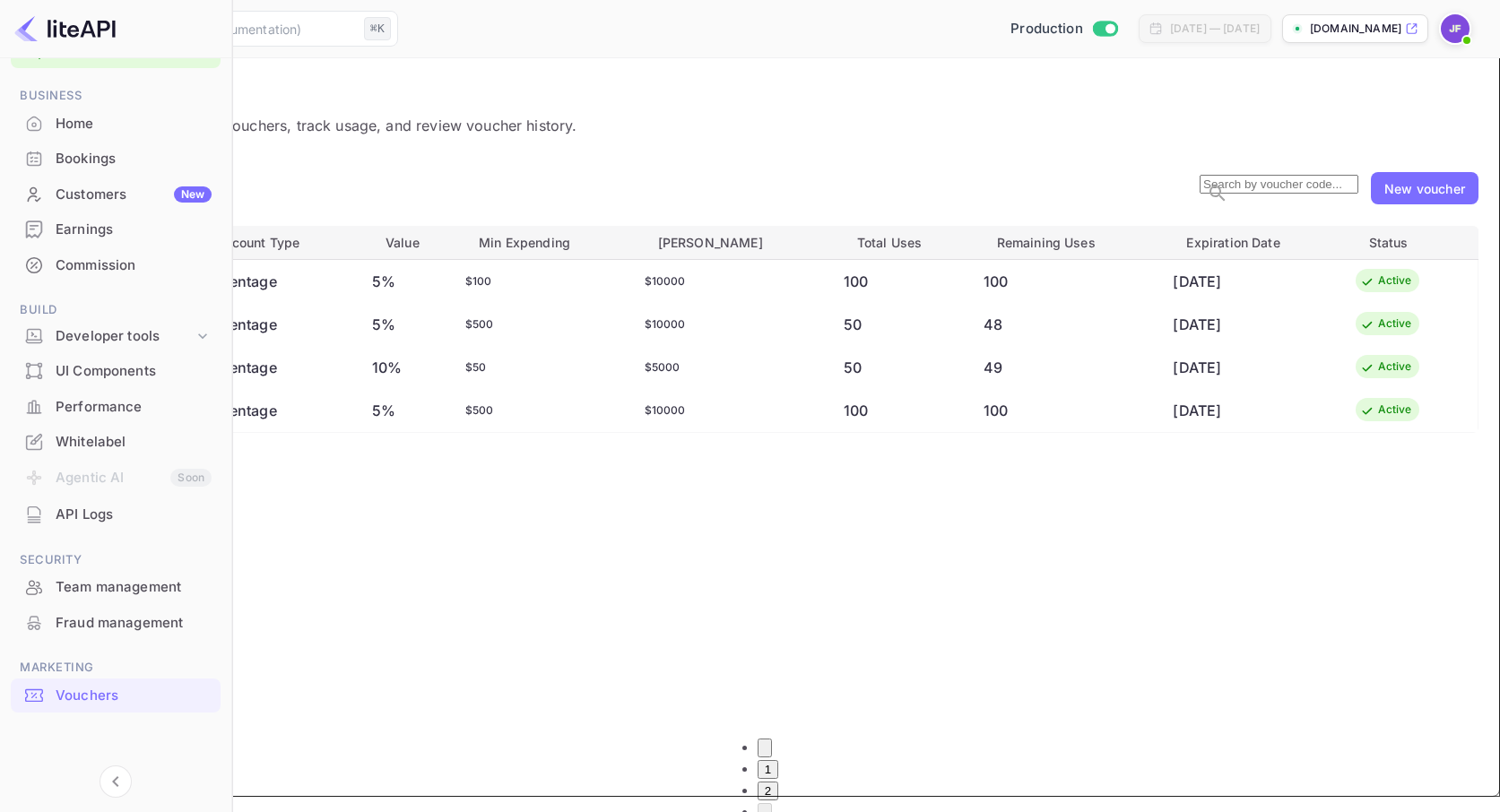
type input "100"
type input "500"
drag, startPoint x: 800, startPoint y: 454, endPoint x: 725, endPoint y: 449, distance: 74.5
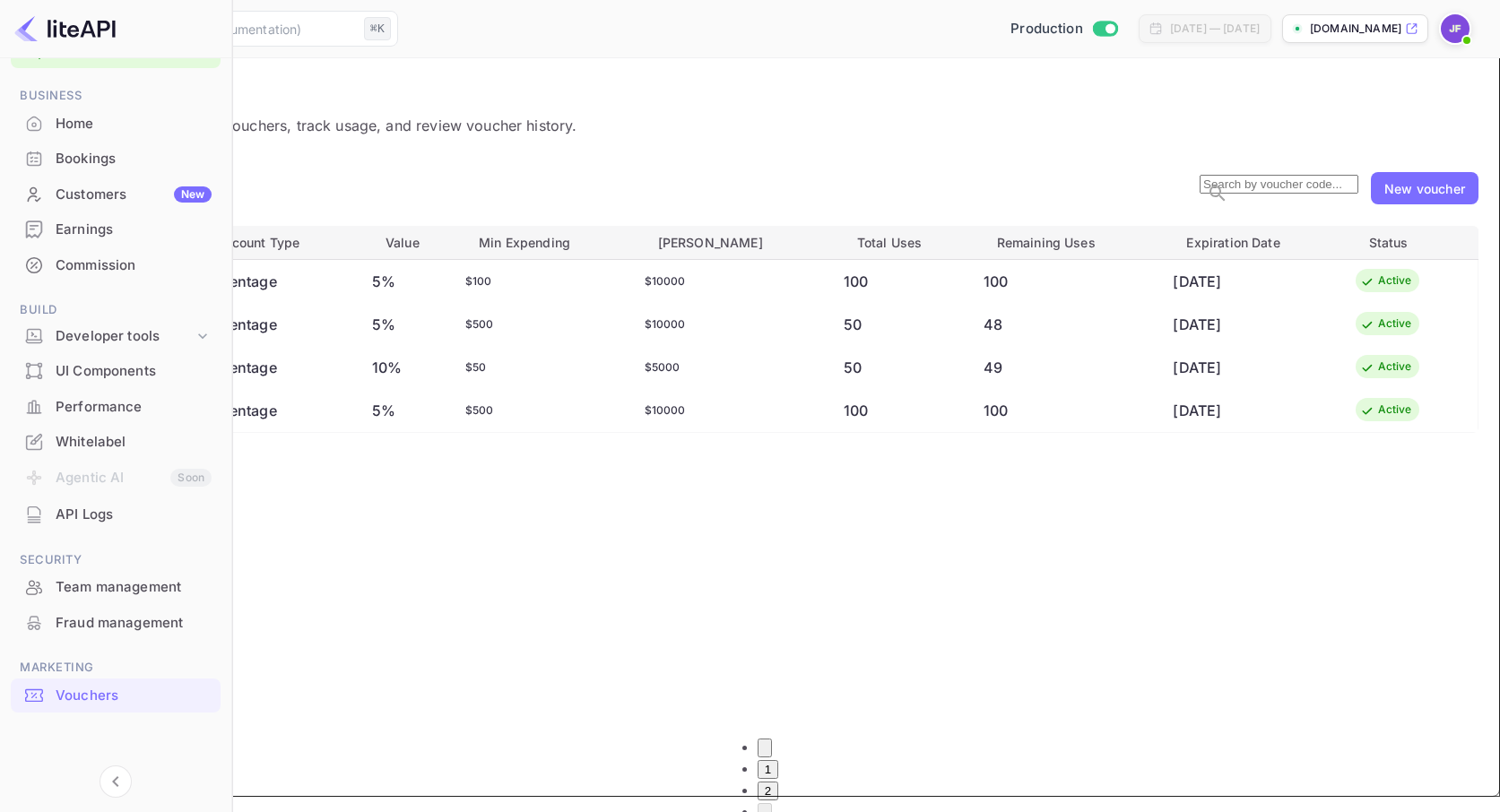
type input "10000"
type input "dd/MM/yyyy ~ dd/MM/yyyy"
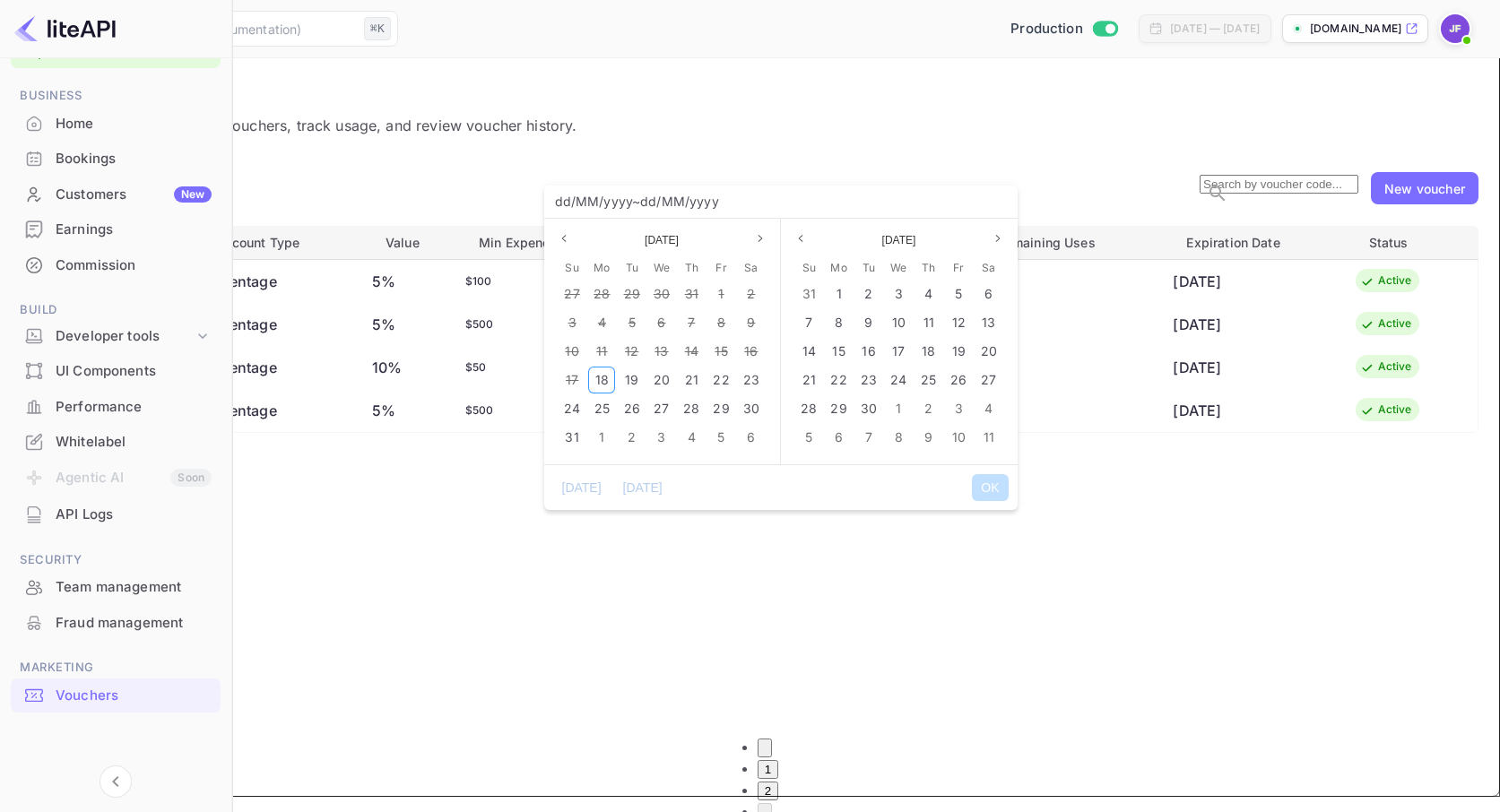
click at [605, 377] on span "18" at bounding box center [601, 379] width 13 height 15
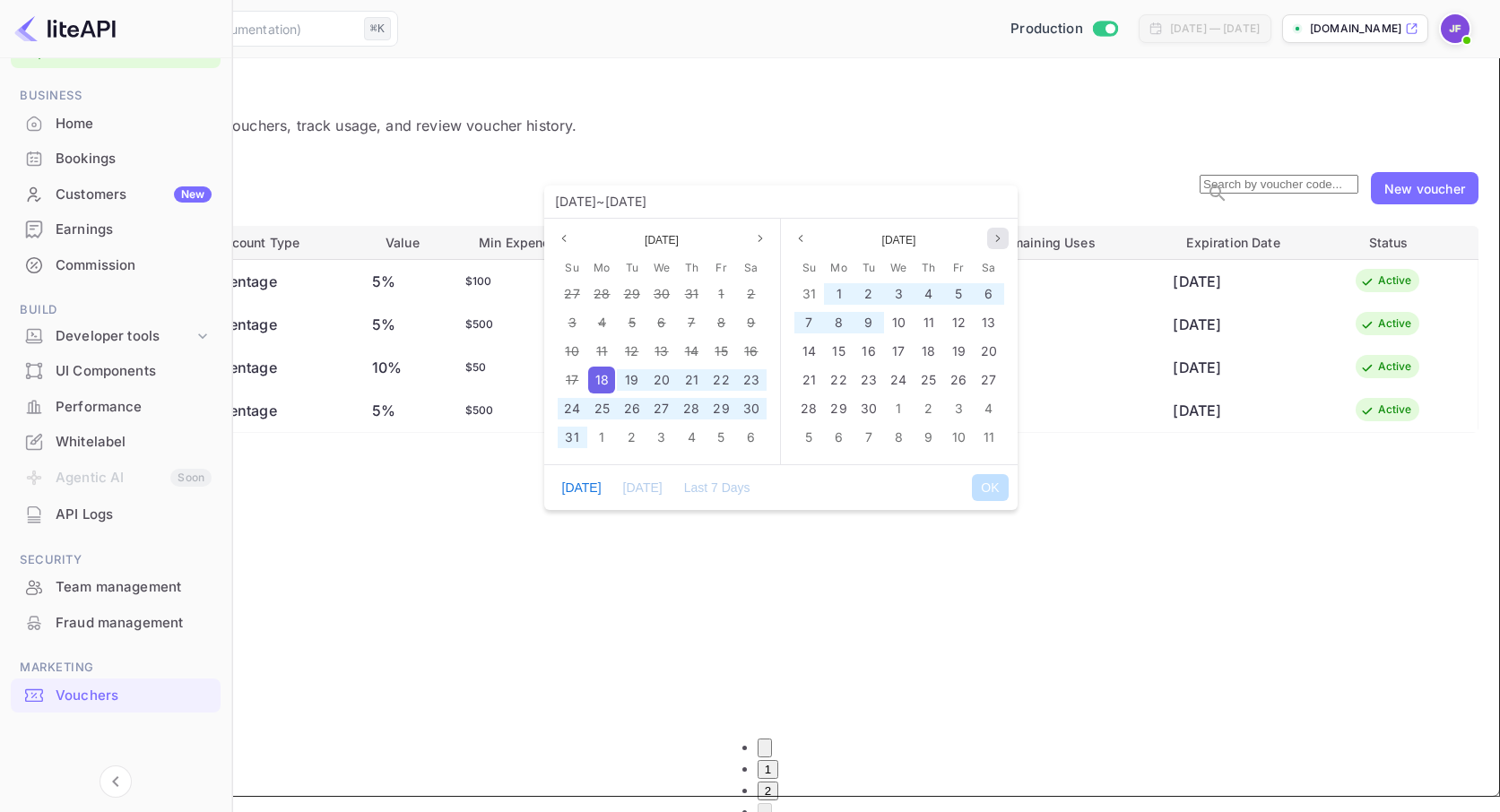
click at [995, 239] on icon "page next" at bounding box center [997, 238] width 11 height 11
click at [995, 237] on icon "page next" at bounding box center [997, 238] width 11 height 11
click at [995, 236] on icon "page next" at bounding box center [997, 238] width 11 height 11
click at [900, 403] on span "31" at bounding box center [898, 408] width 13 height 15
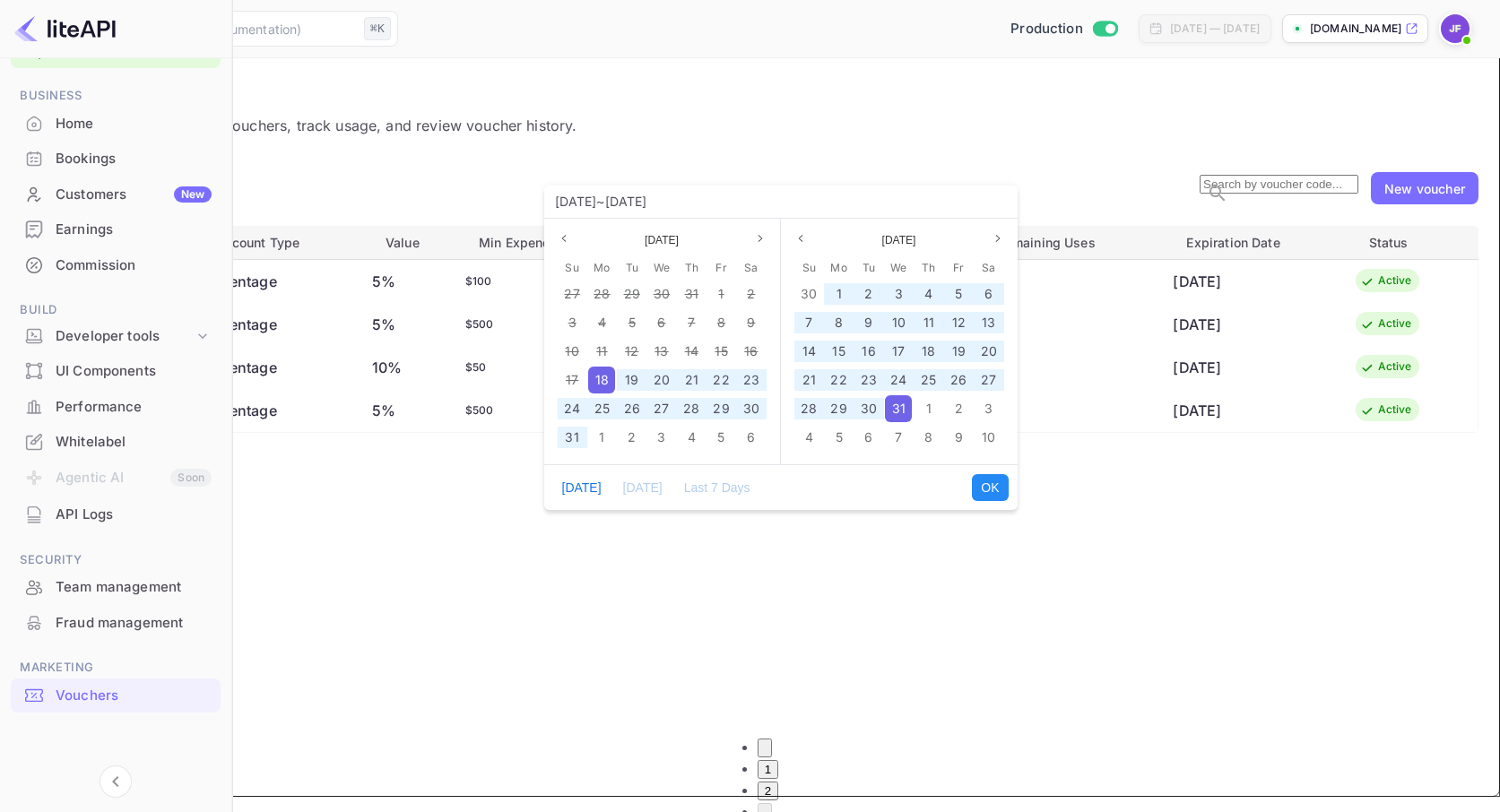
drag, startPoint x: 987, startPoint y: 488, endPoint x: 970, endPoint y: 495, distance: 18.5
click at [986, 488] on button "OK" at bounding box center [990, 487] width 36 height 27
type input "[DATE] ~ [DATE]"
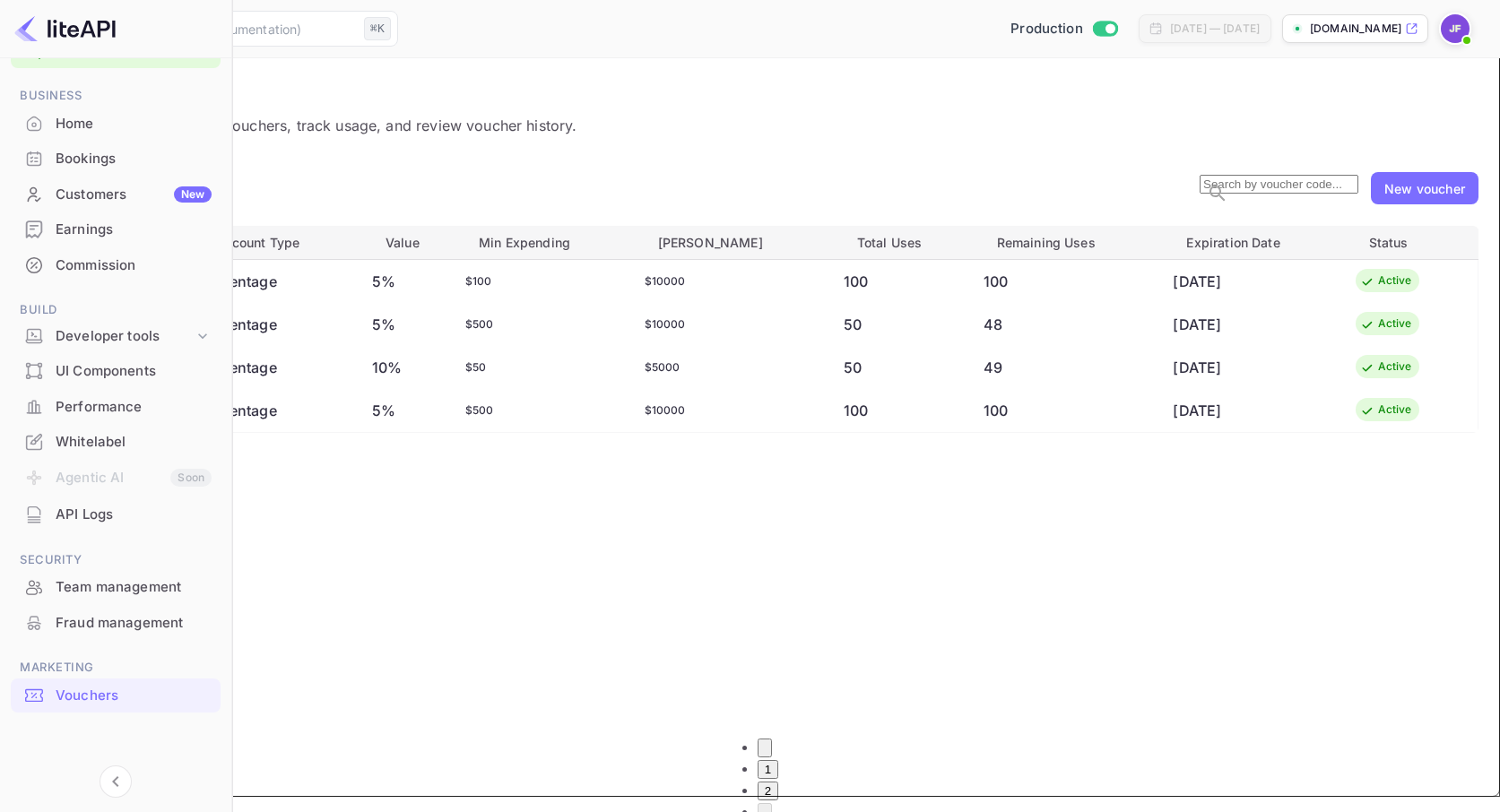
drag, startPoint x: 809, startPoint y: 604, endPoint x: 768, endPoint y: 602, distance: 40.4
type input "5"
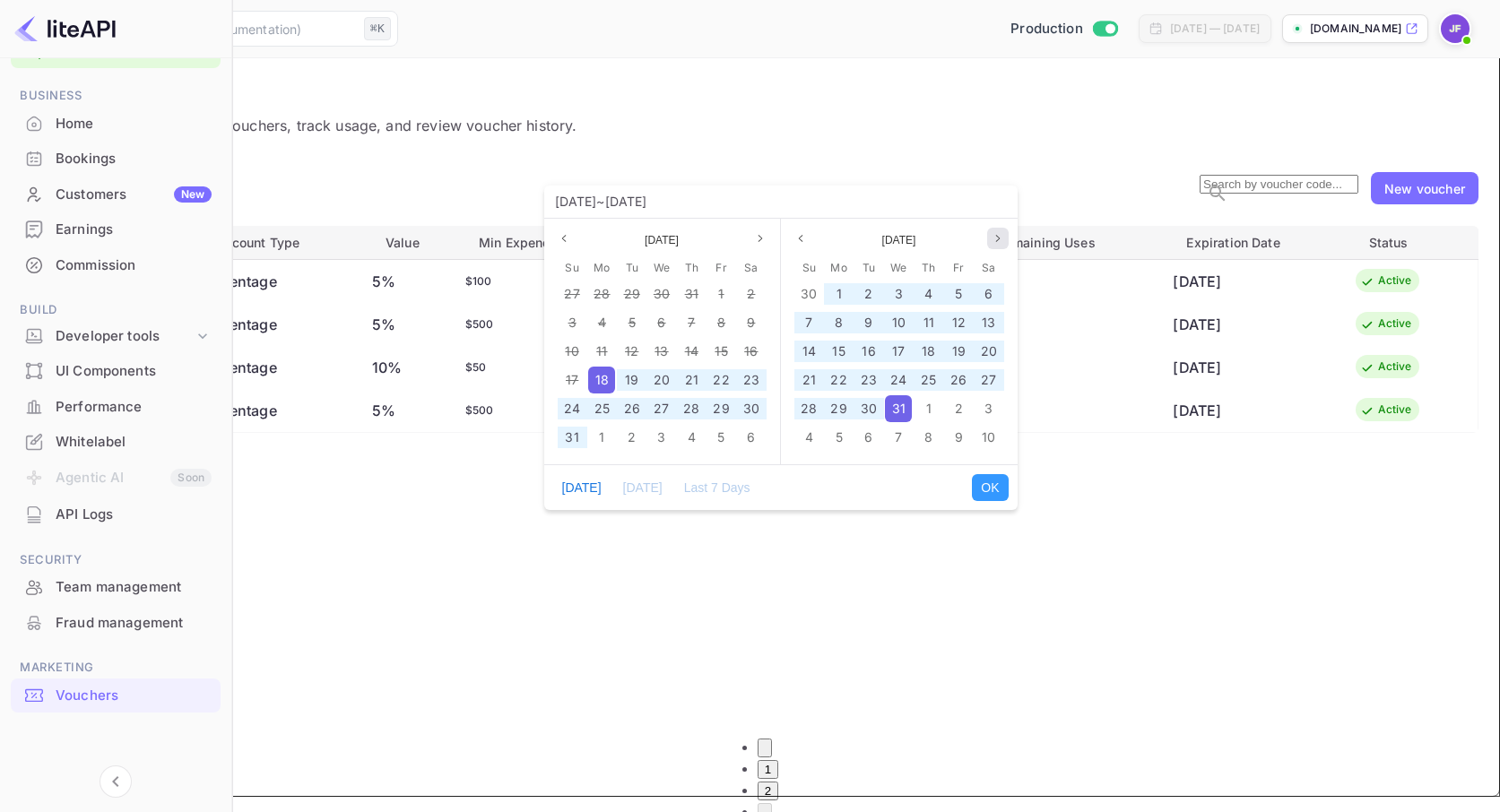
click at [992, 238] on icon "page next" at bounding box center [997, 238] width 11 height 11
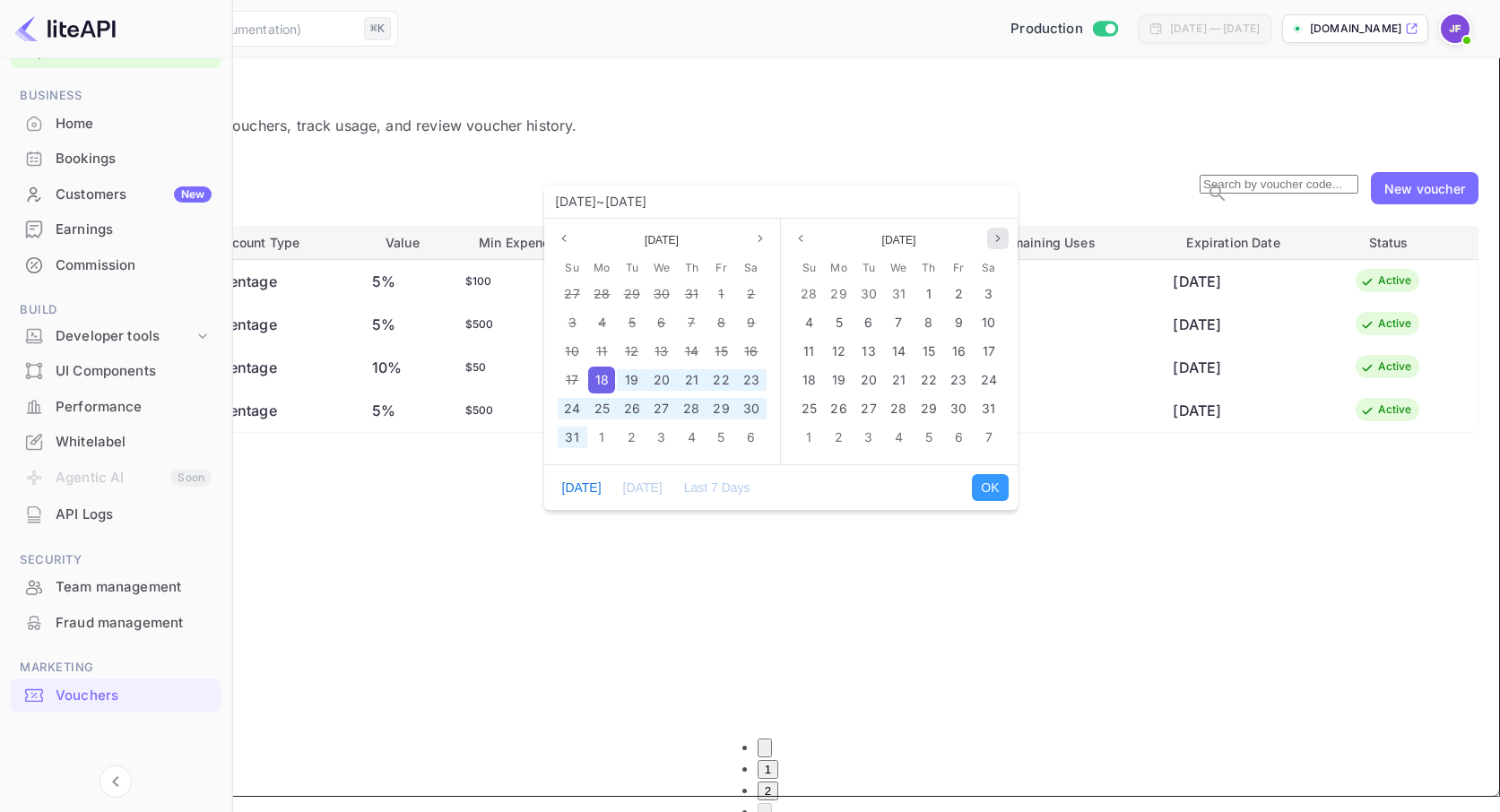
click at [992, 238] on icon "page next" at bounding box center [997, 238] width 11 height 11
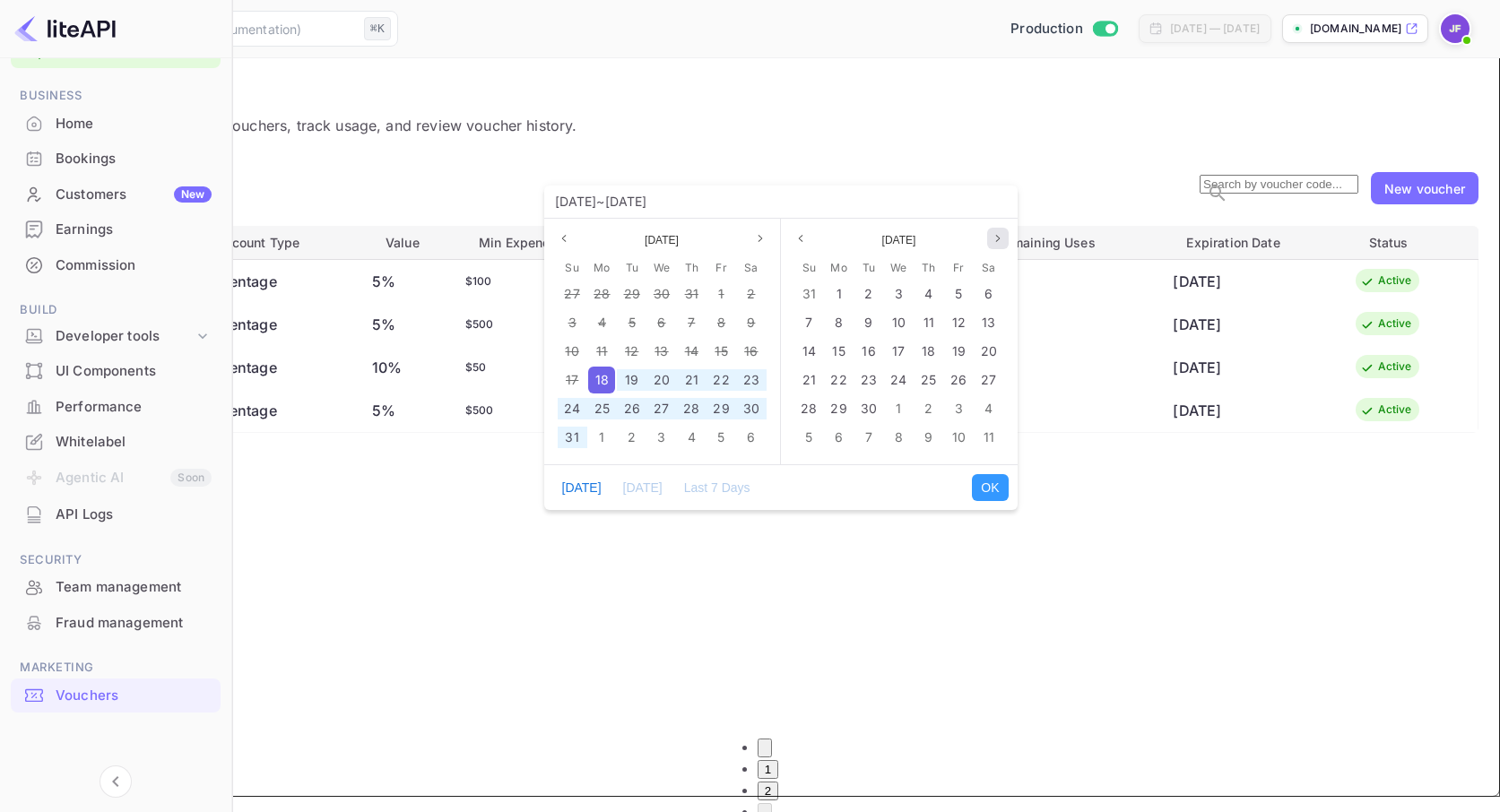
click at [992, 238] on icon "page next" at bounding box center [997, 238] width 11 height 11
click at [991, 238] on button "Next month" at bounding box center [998, 239] width 22 height 22
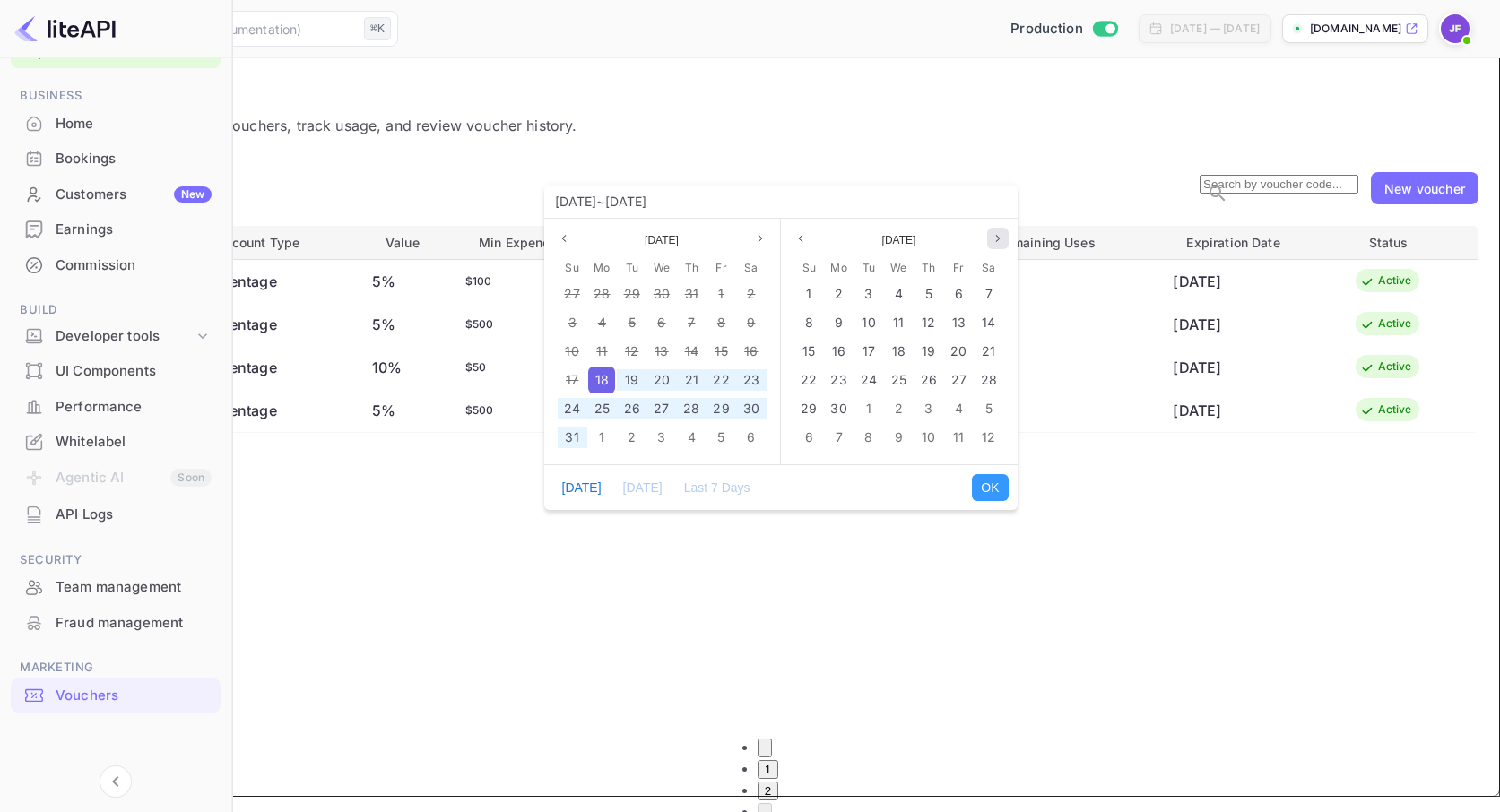
click at [991, 238] on button "Next month" at bounding box center [998, 239] width 22 height 22
click at [931, 412] on span "31" at bounding box center [928, 408] width 13 height 15
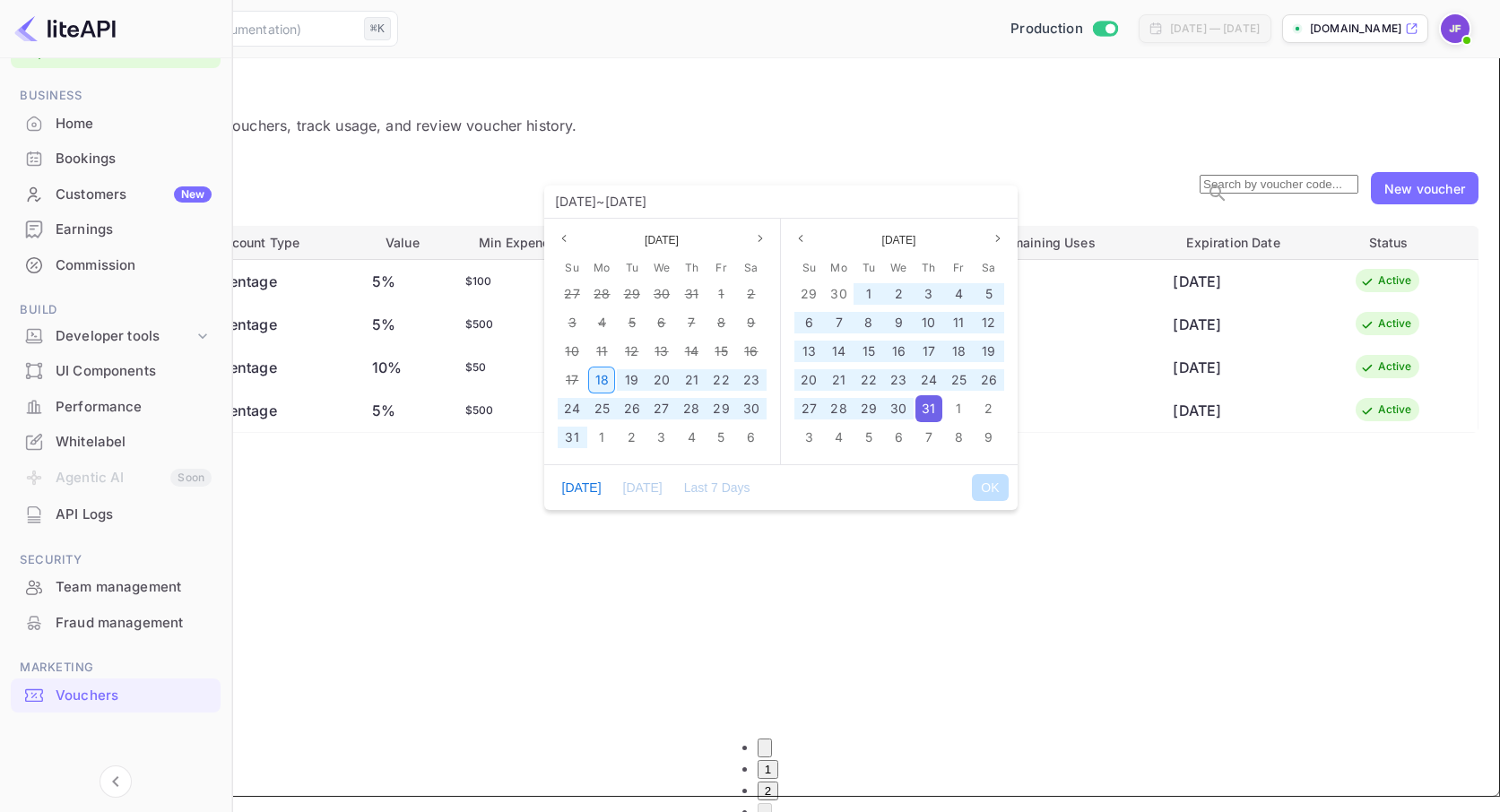
click at [605, 377] on span "18" at bounding box center [601, 379] width 13 height 15
drag, startPoint x: 989, startPoint y: 482, endPoint x: 974, endPoint y: 488, distance: 16.2
click at [989, 482] on button "OK" at bounding box center [990, 487] width 36 height 27
type input "[DATE] ~ [DATE]"
